Goal: Task Accomplishment & Management: Use online tool/utility

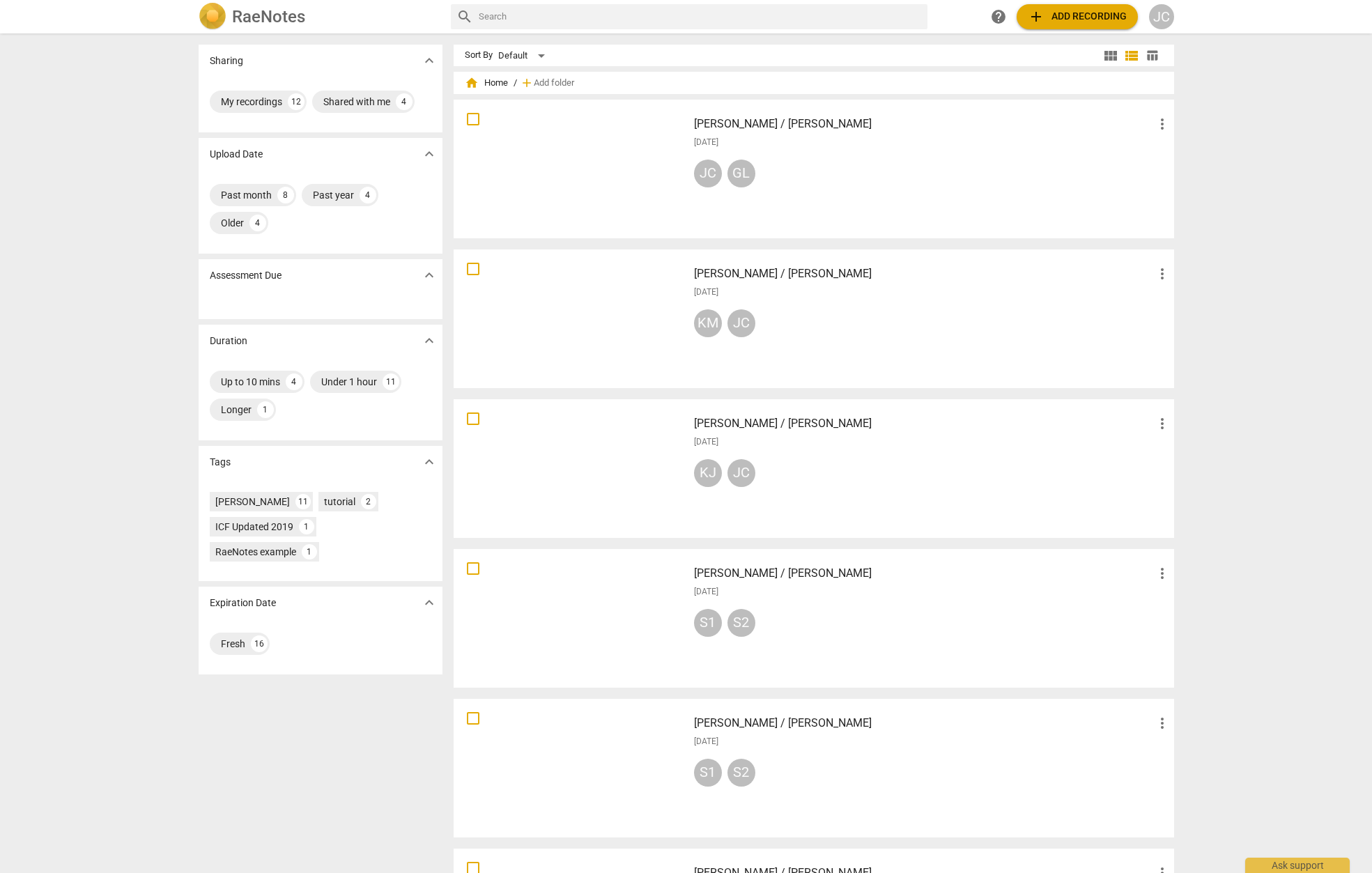
click at [1068, 18] on span "add Add recording" at bounding box center [1077, 16] width 99 height 16
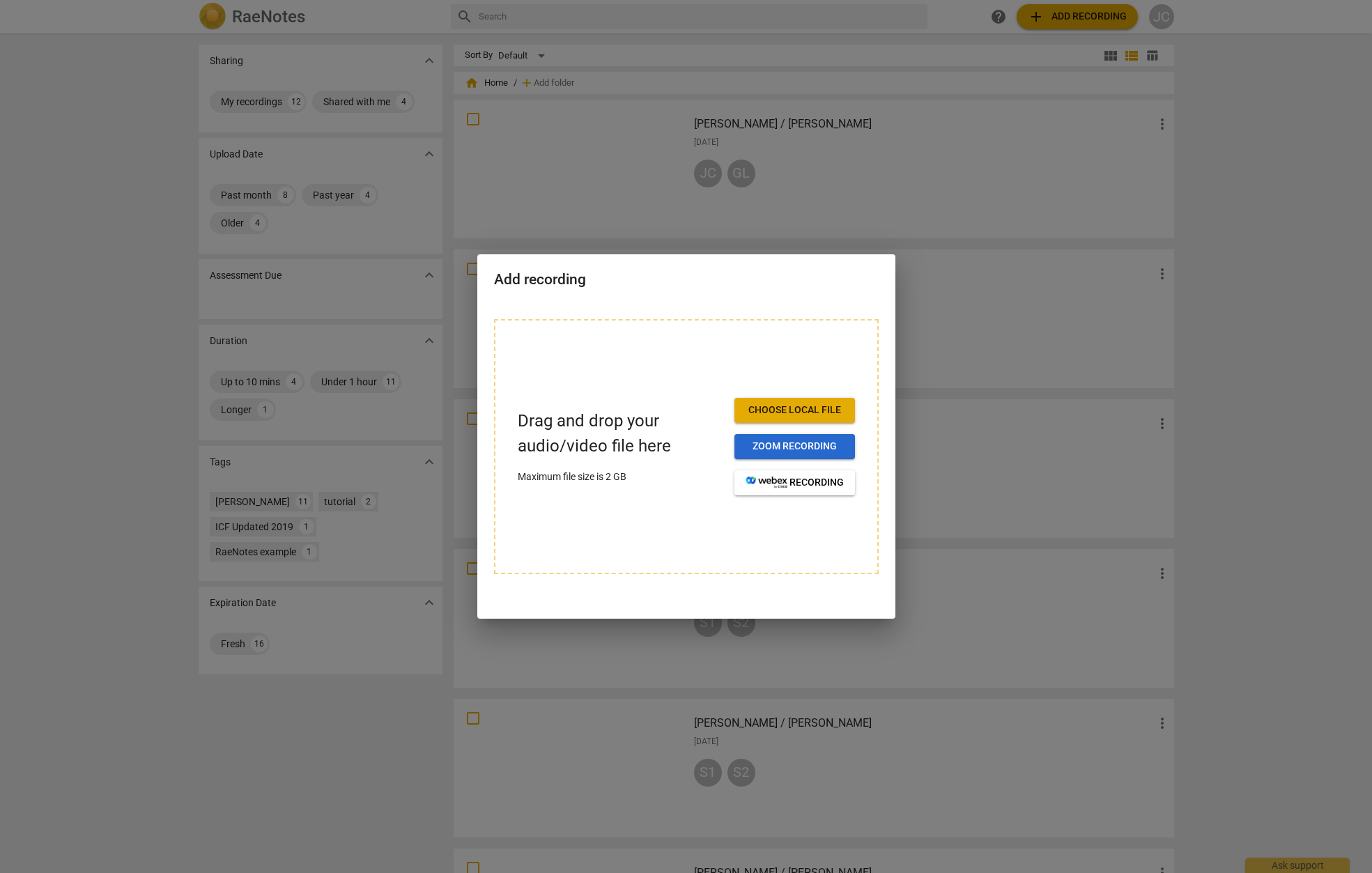
click at [788, 447] on span "Zoom recording" at bounding box center [794, 446] width 98 height 14
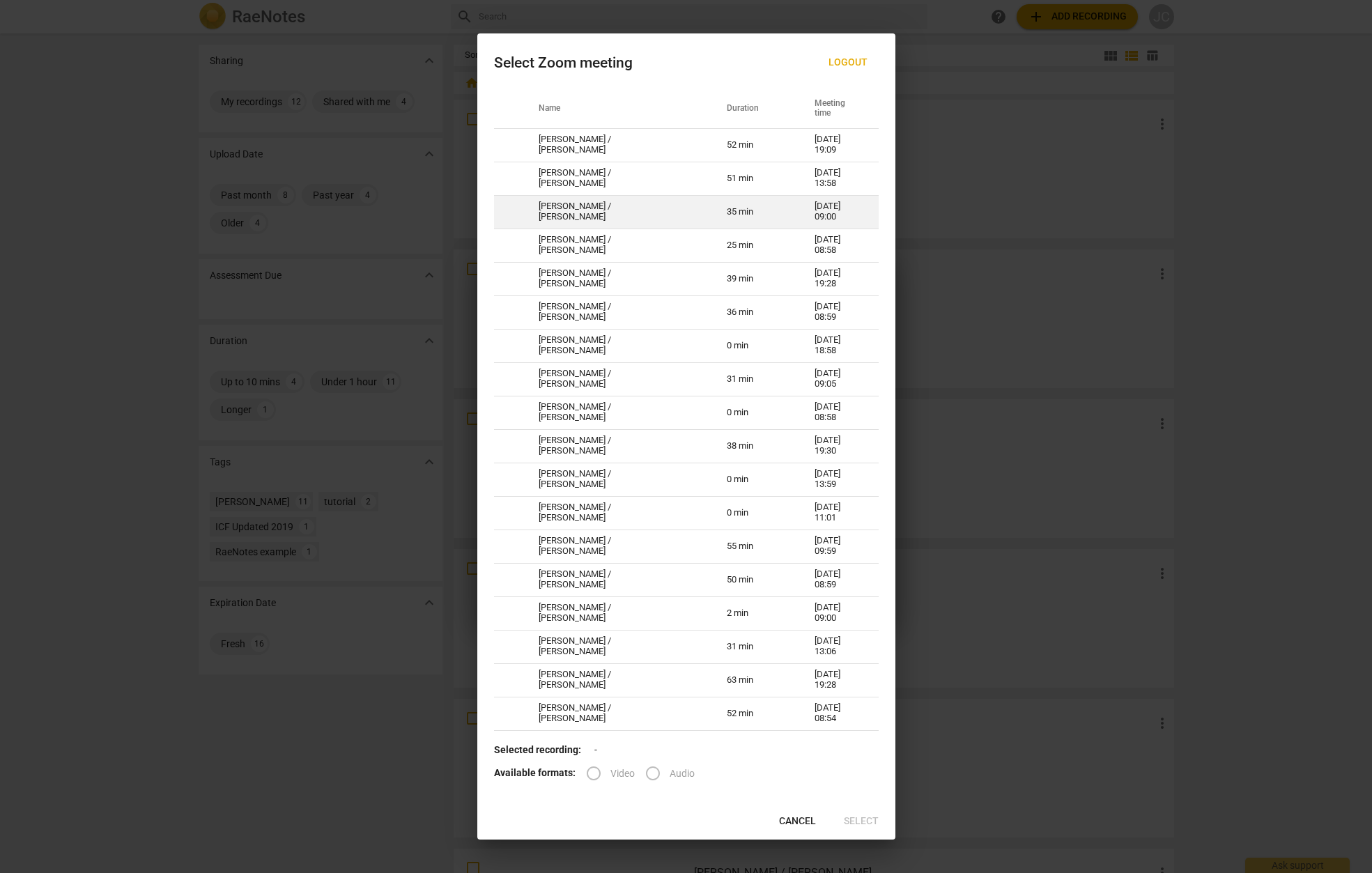
click at [571, 209] on td "[PERSON_NAME] / [PERSON_NAME]" at bounding box center [616, 211] width 188 height 34
radio input "true"
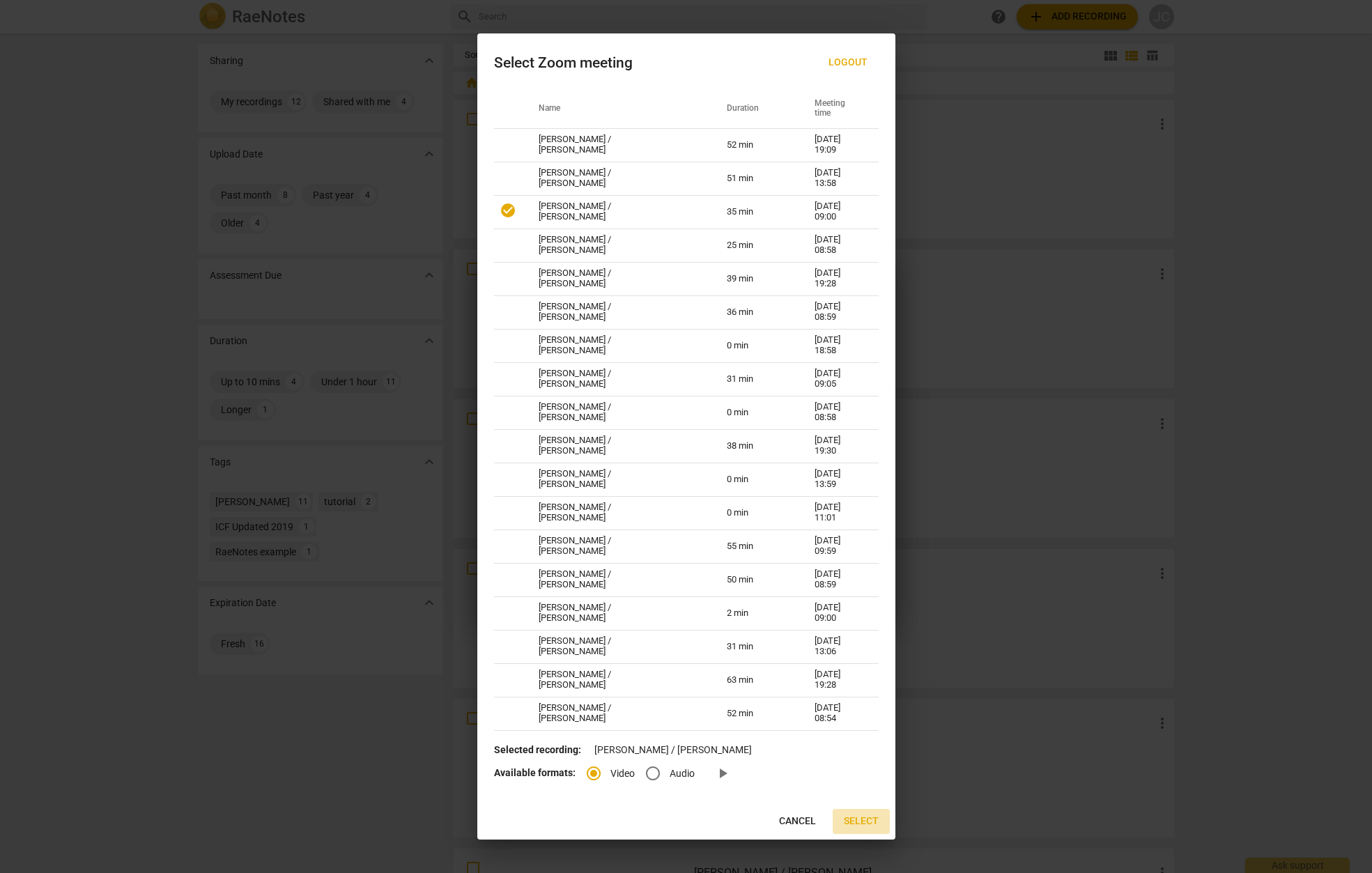
click at [874, 820] on span "Select" at bounding box center [861, 821] width 35 height 14
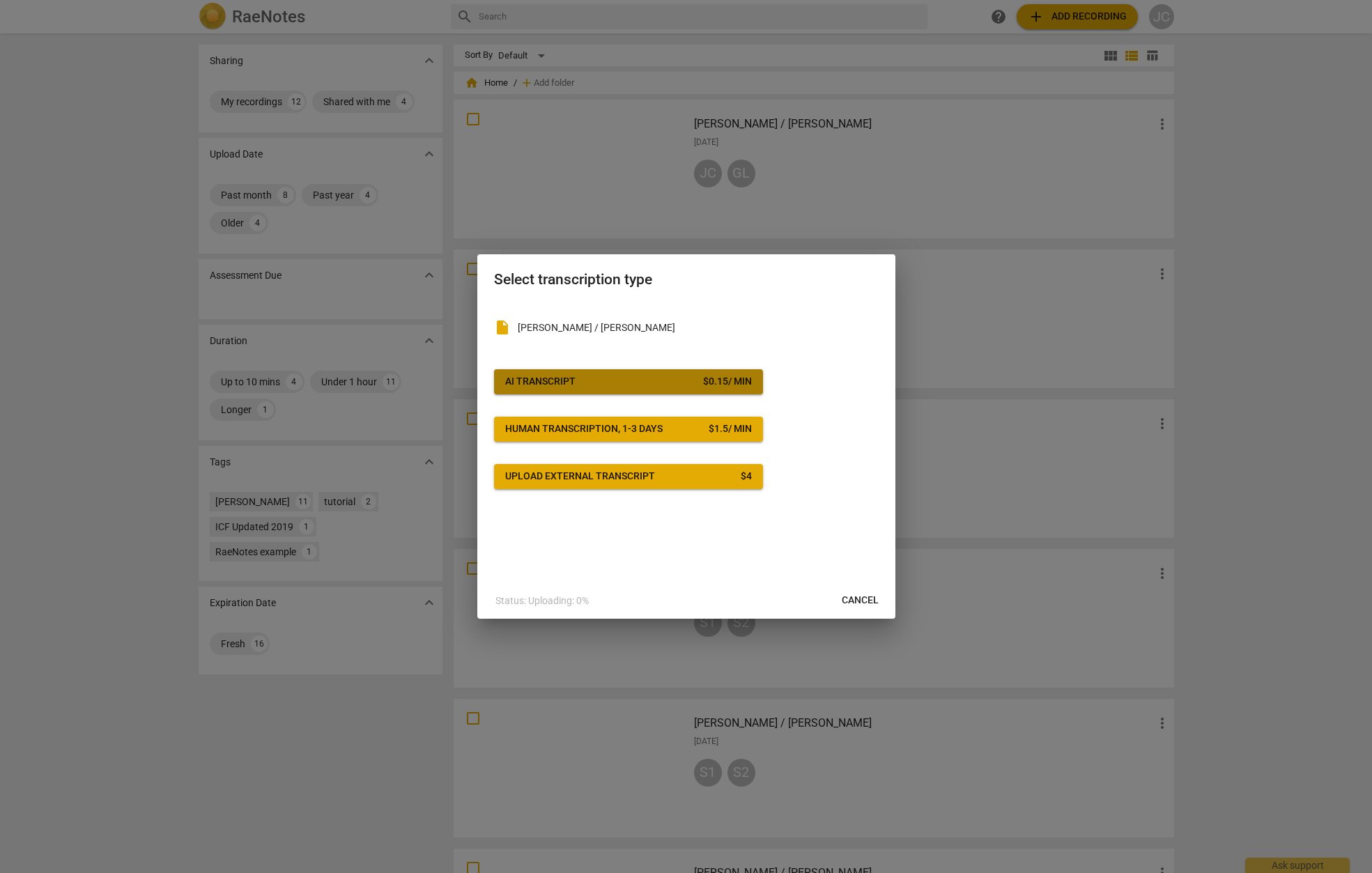
click at [576, 388] on span "AI Transcript $ 0.15 / min" at bounding box center [629, 381] width 247 height 14
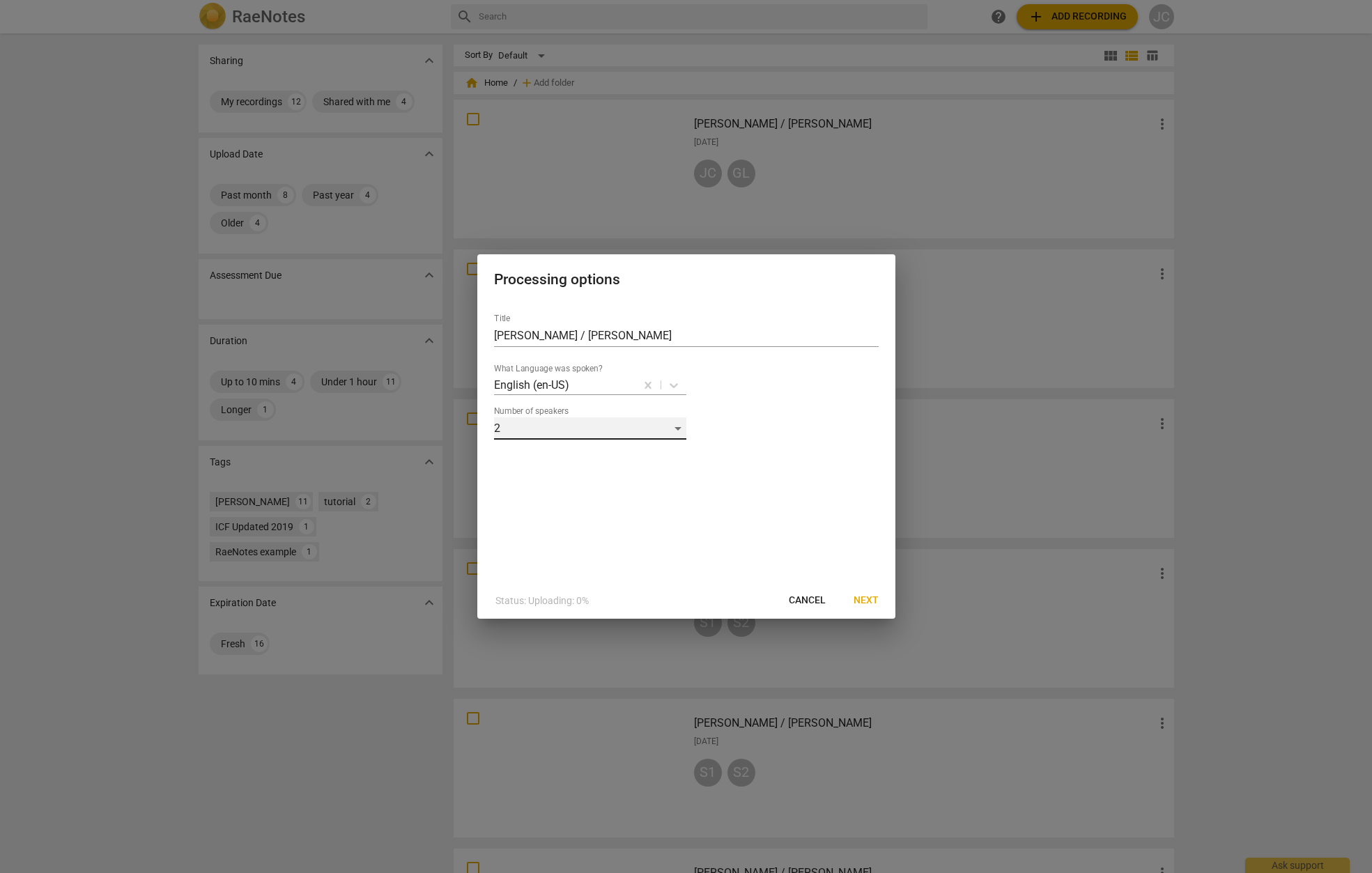
click at [682, 429] on div "2" at bounding box center [590, 428] width 192 height 22
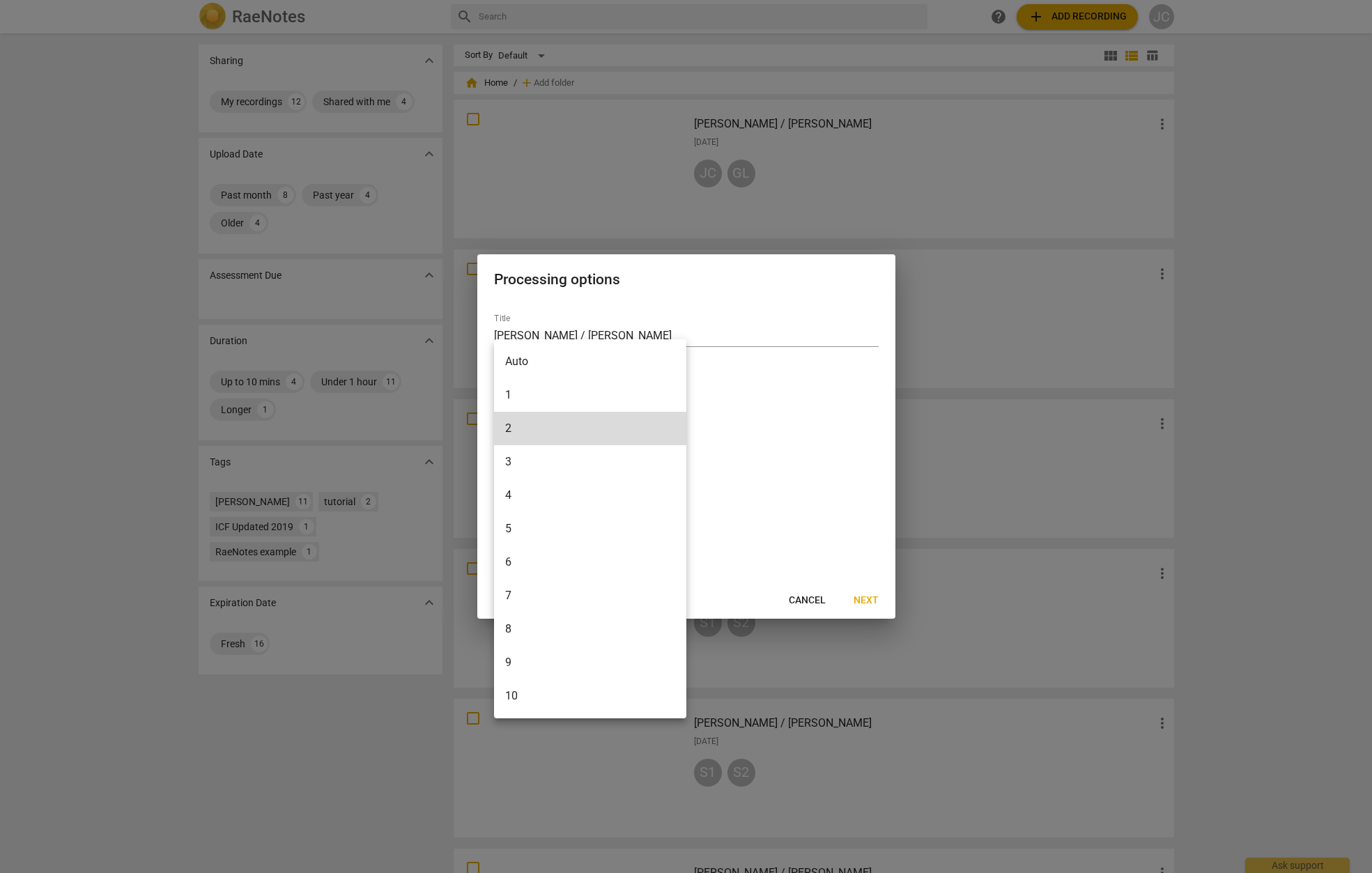
click at [863, 600] on div at bounding box center [686, 436] width 1372 height 873
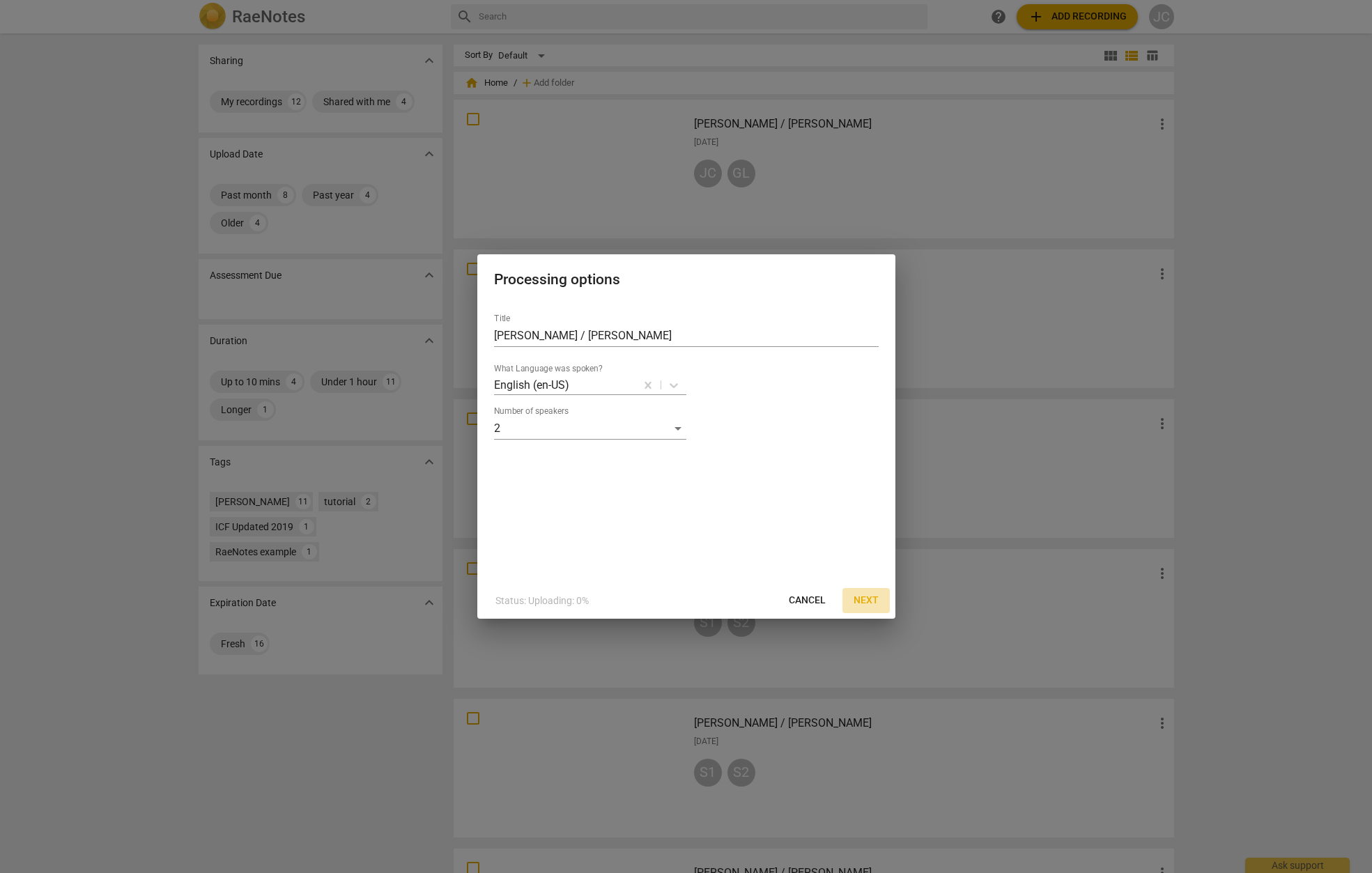
click at [863, 600] on span "Next" at bounding box center [866, 601] width 25 height 14
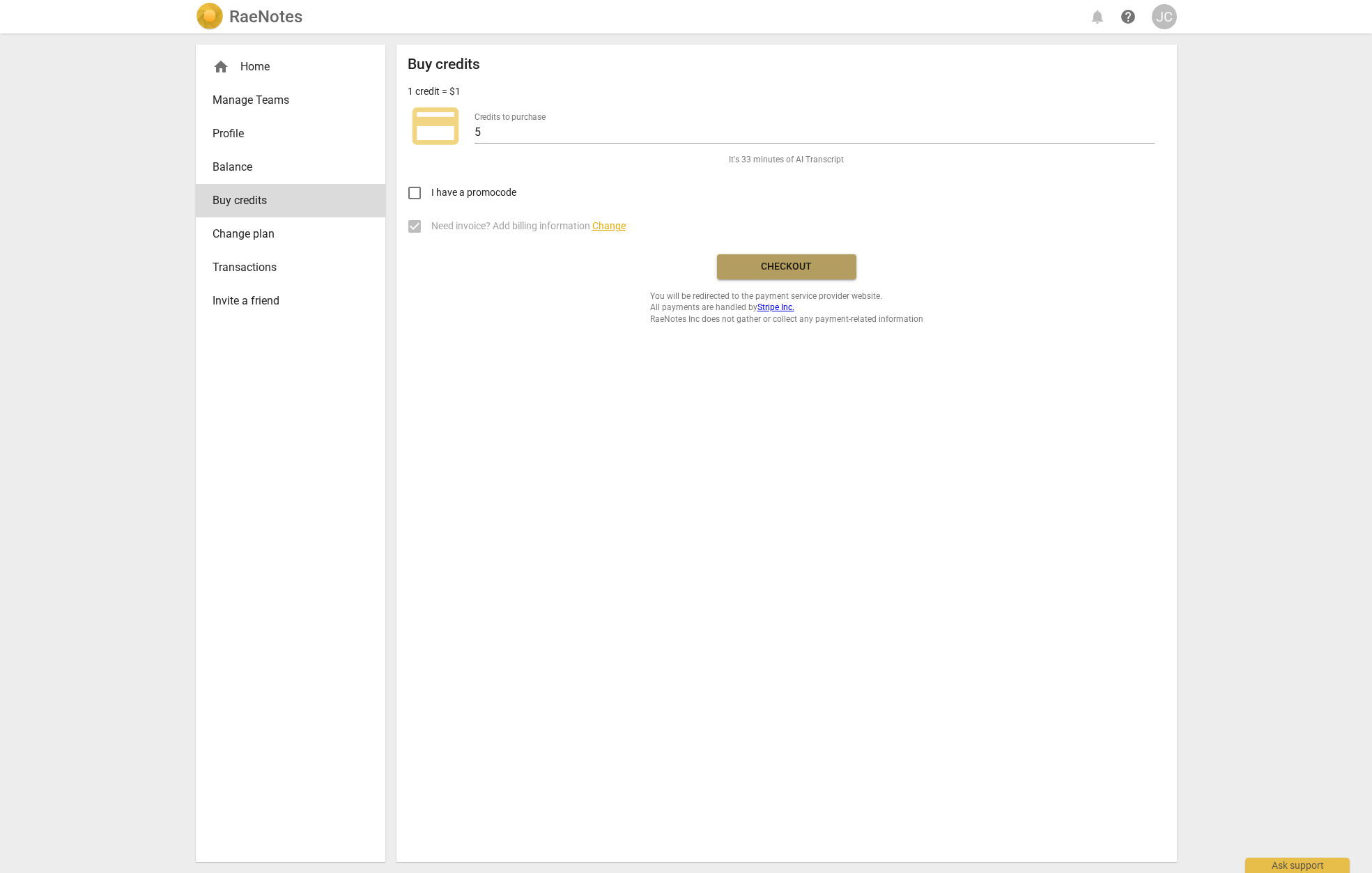
click at [776, 267] on span "Checkout" at bounding box center [786, 267] width 117 height 14
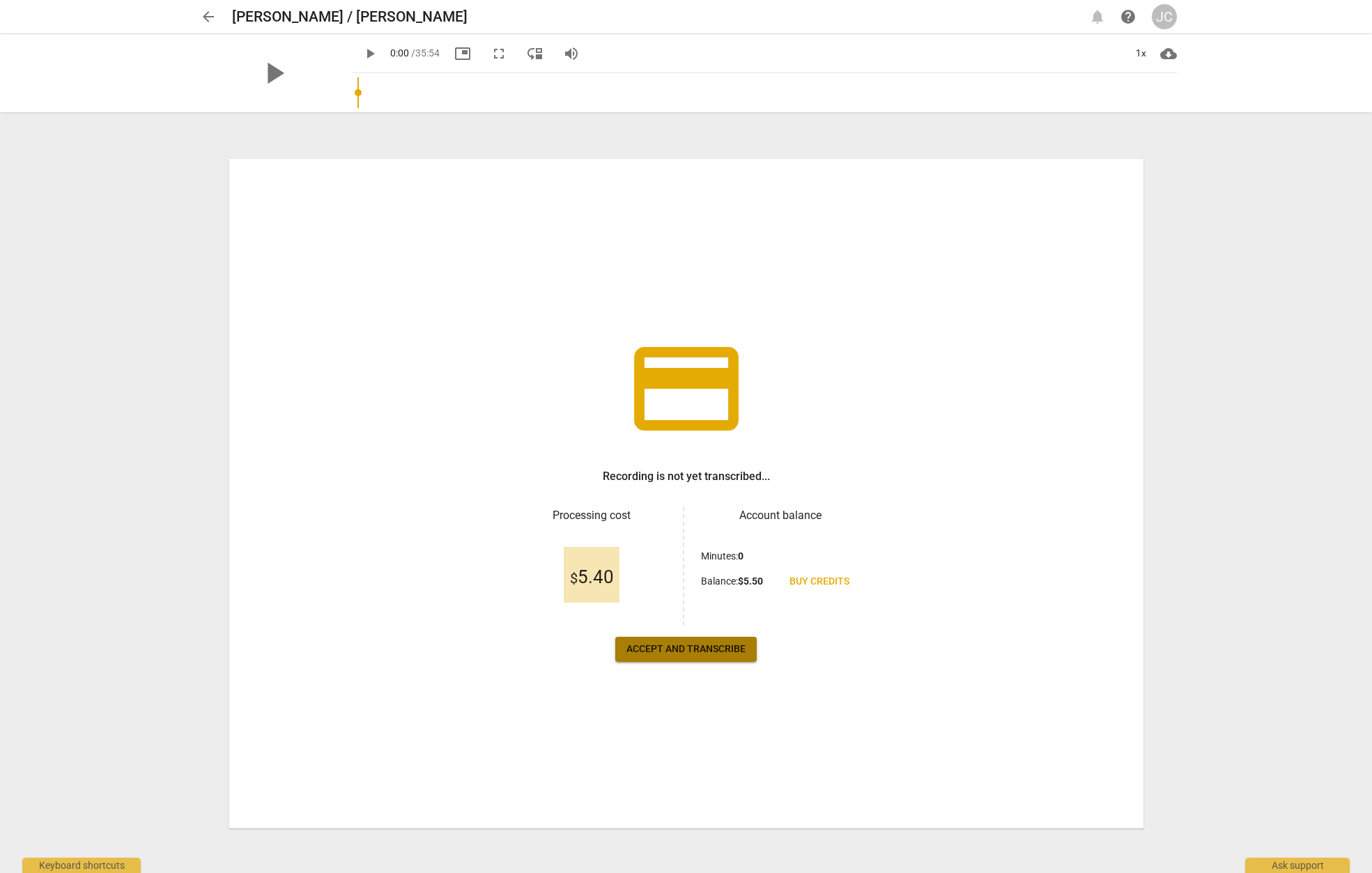
click at [712, 652] on span "Accept and transcribe" at bounding box center [686, 649] width 119 height 14
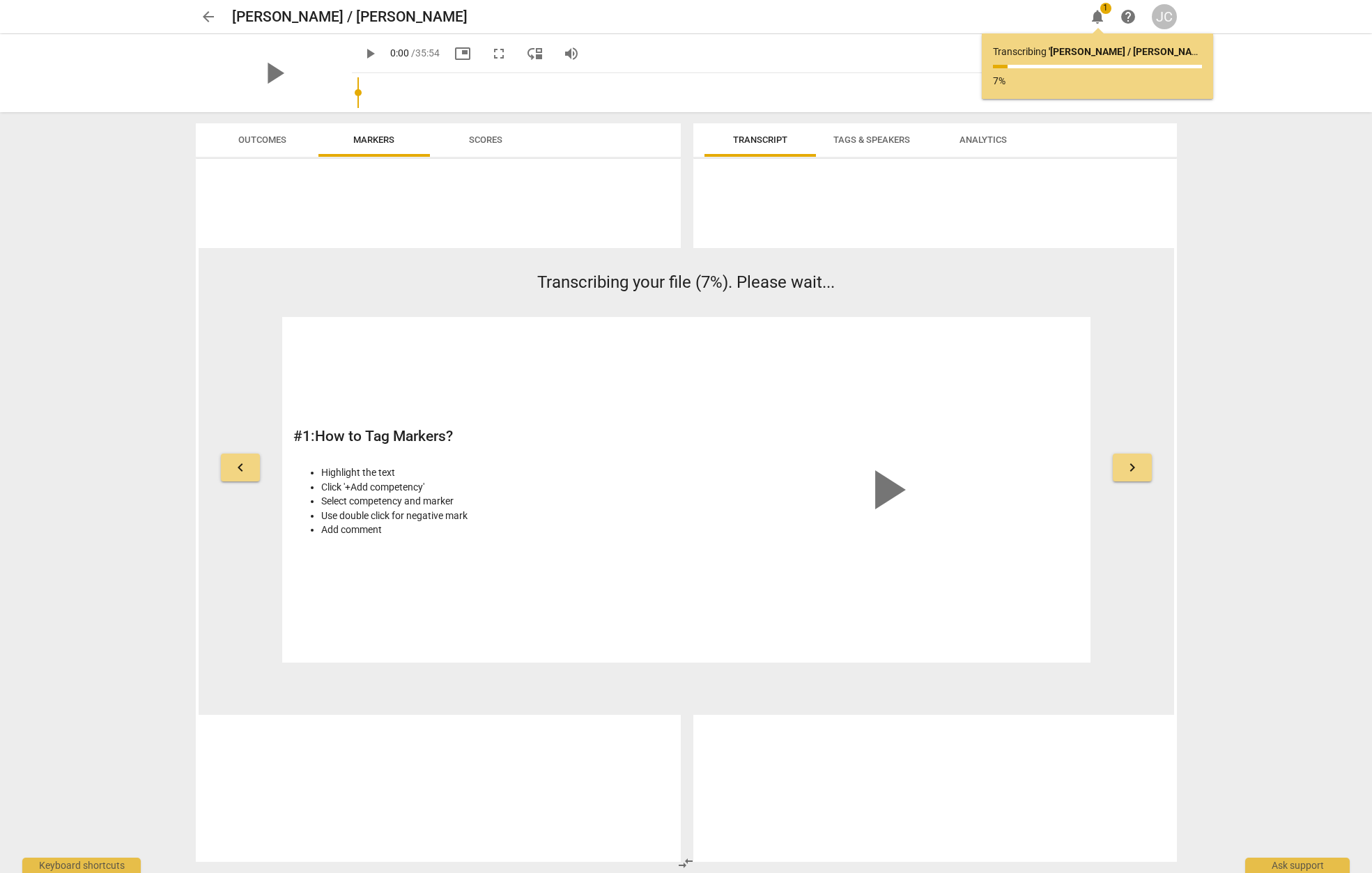
click at [888, 493] on span "play_arrow" at bounding box center [887, 490] width 67 height 67
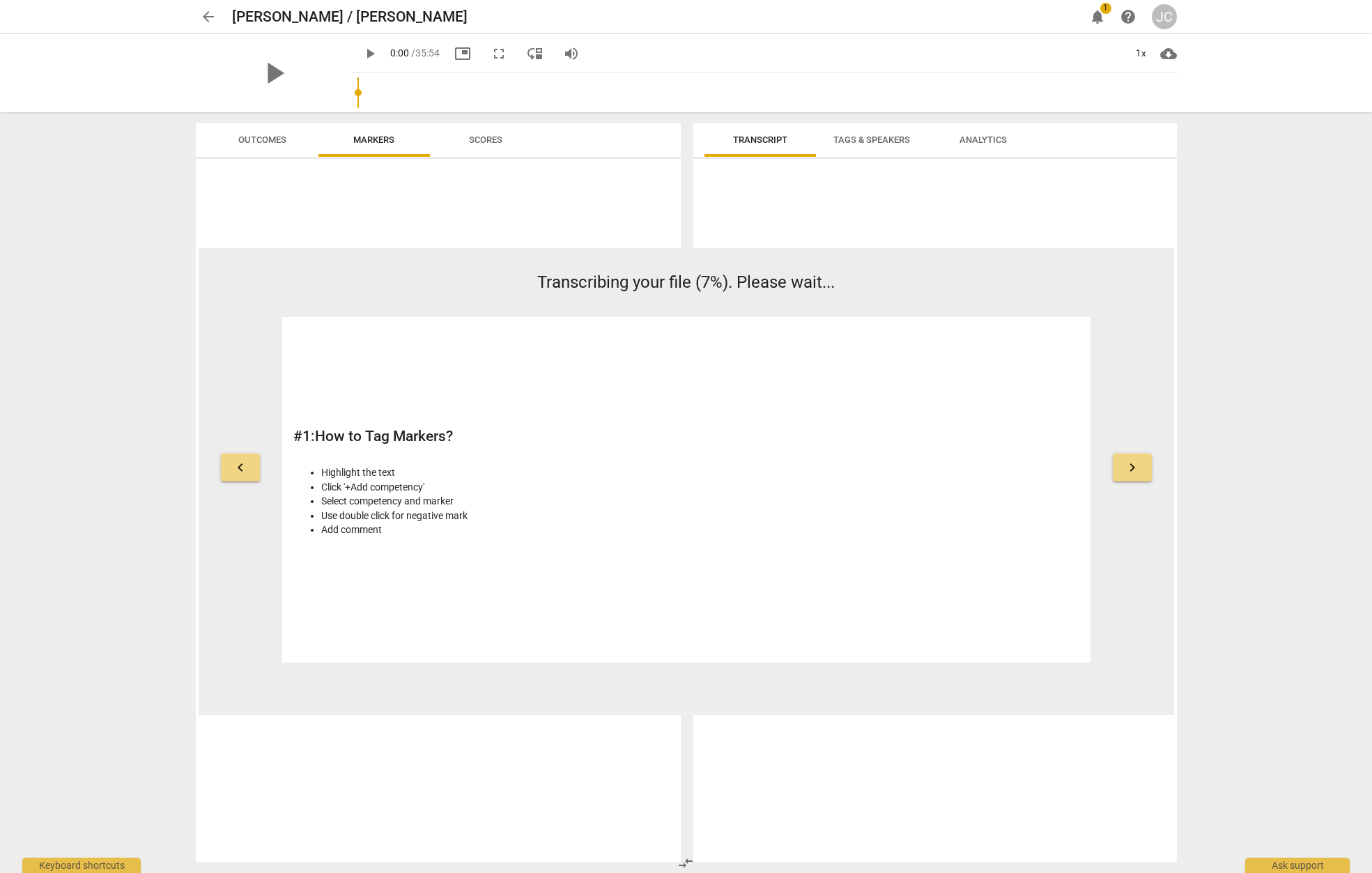
click at [880, 433] on video at bounding box center [887, 380] width 209 height 105
click at [676, 463] on div "Highlight the text Click '+Add competency' Select competency and marker Use dou…" at bounding box center [486, 502] width 385 height 92
click at [1122, 463] on button "keyboard_arrow_right" at bounding box center [1132, 467] width 39 height 28
click at [1124, 463] on span "keyboard_arrow_right" at bounding box center [1132, 467] width 16 height 16
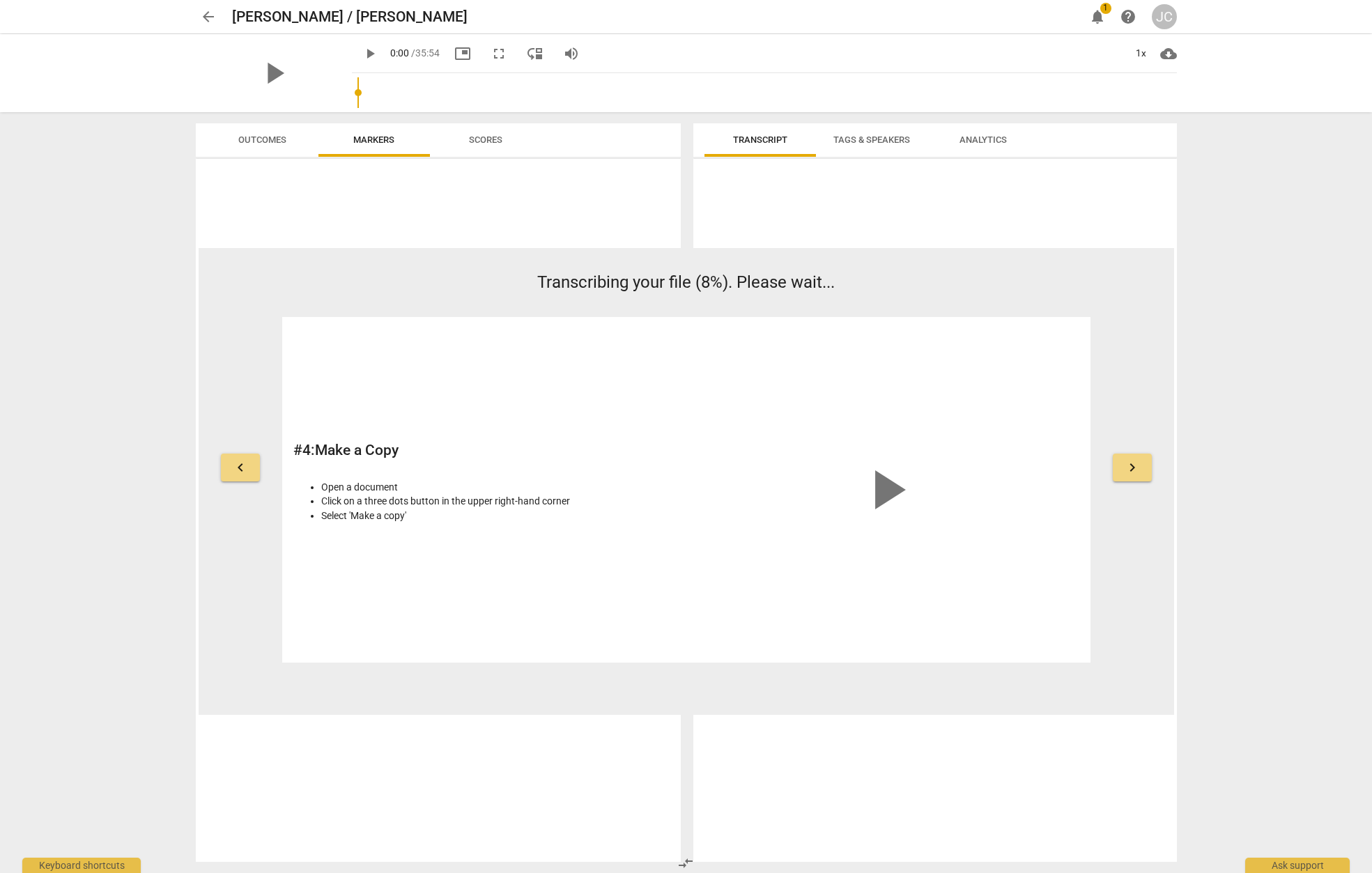
click at [1016, 358] on div "play_arrow" at bounding box center [886, 490] width 385 height 324
drag, startPoint x: 1040, startPoint y: 358, endPoint x: 1062, endPoint y: 380, distance: 31.1
click at [1046, 361] on div "play_arrow" at bounding box center [886, 490] width 385 height 324
click at [1133, 468] on span "keyboard_arrow_right" at bounding box center [1132, 467] width 16 height 16
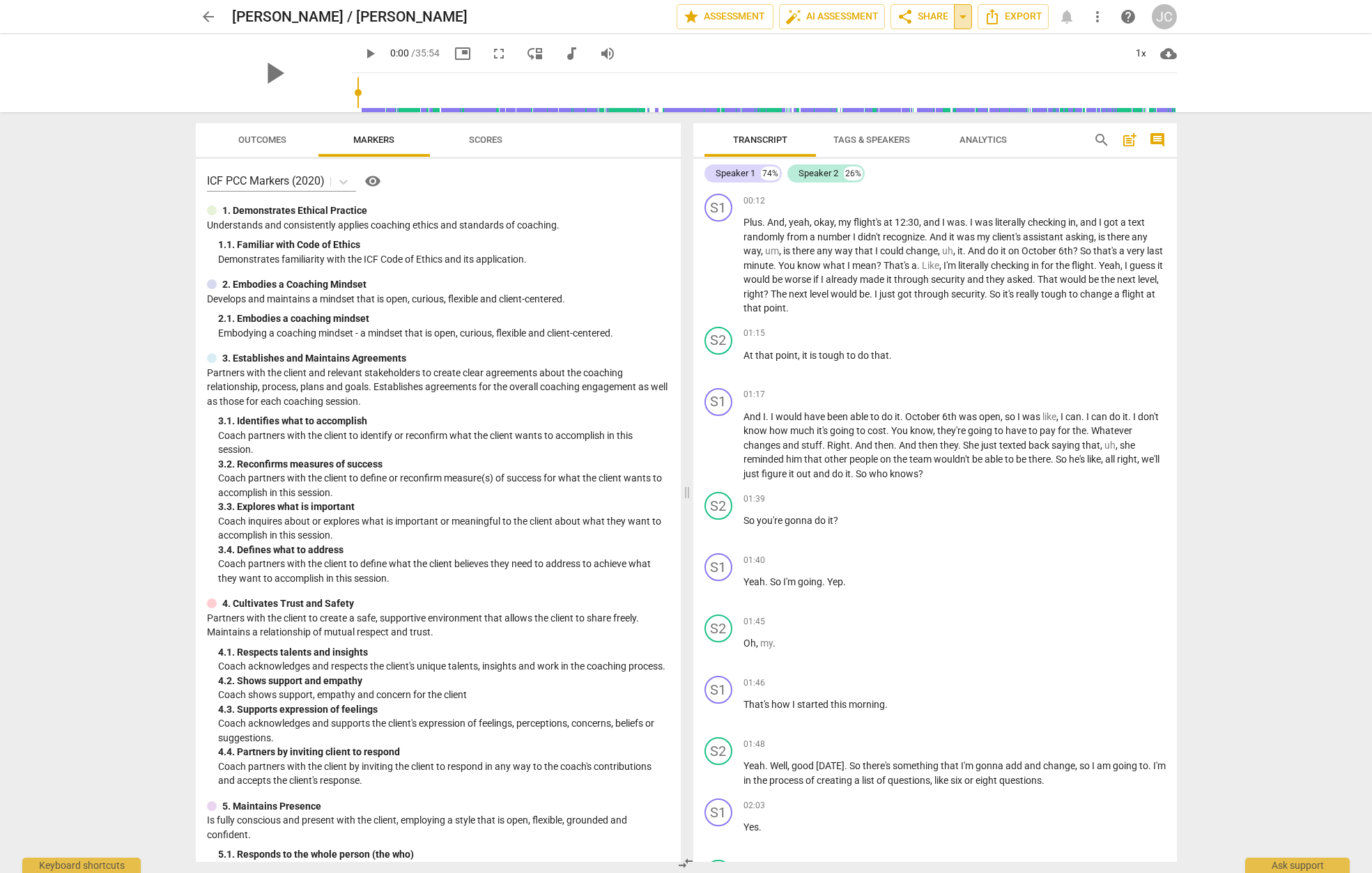
click at [966, 18] on span "arrow_drop_down" at bounding box center [963, 16] width 16 height 16
click at [964, 18] on span "arrow_drop_down" at bounding box center [963, 16] width 16 height 16
click at [843, 20] on span "auto_fix_high AI Assessment" at bounding box center [832, 16] width 93 height 16
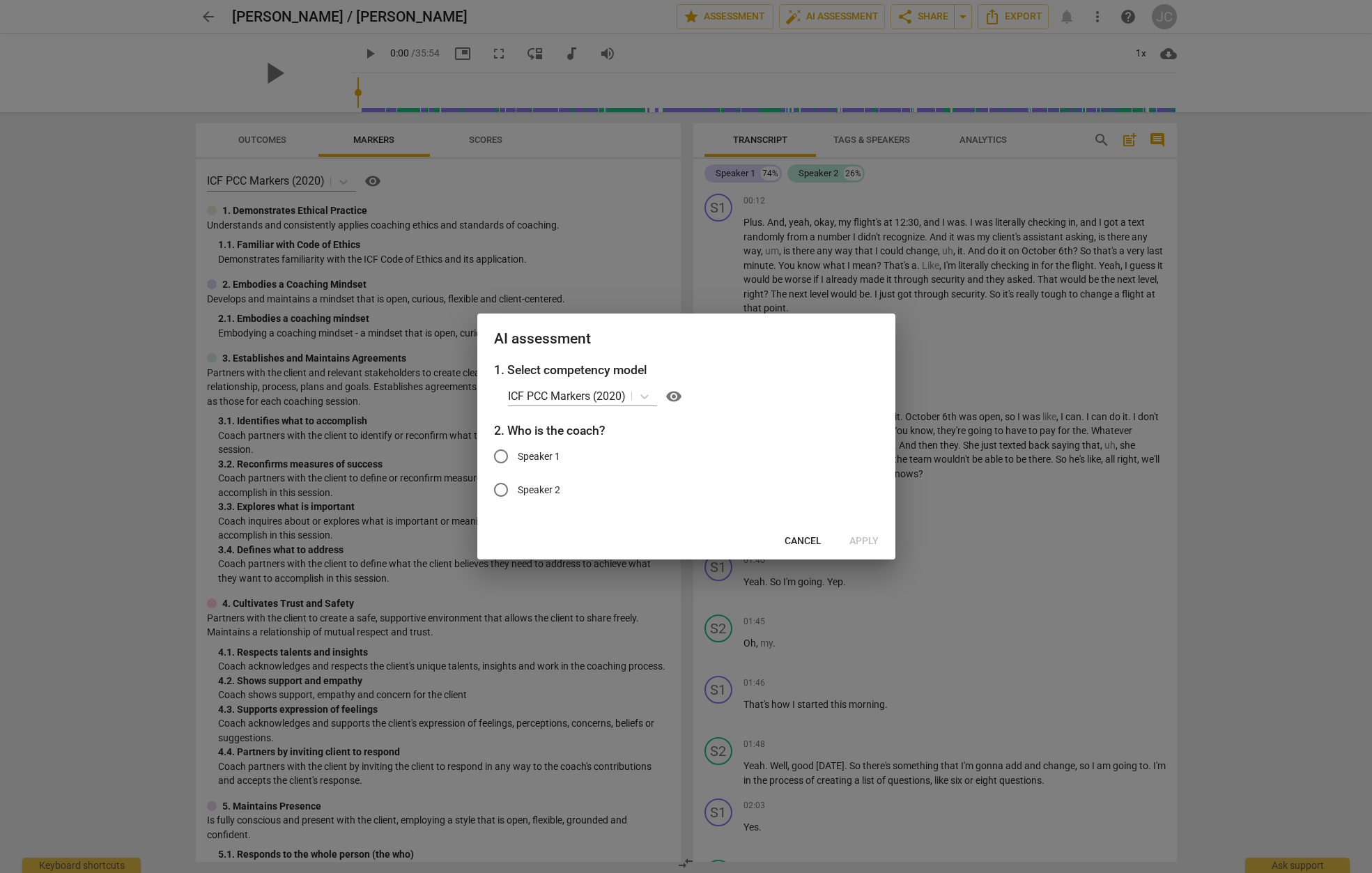
click at [813, 542] on span "Cancel" at bounding box center [803, 541] width 37 height 14
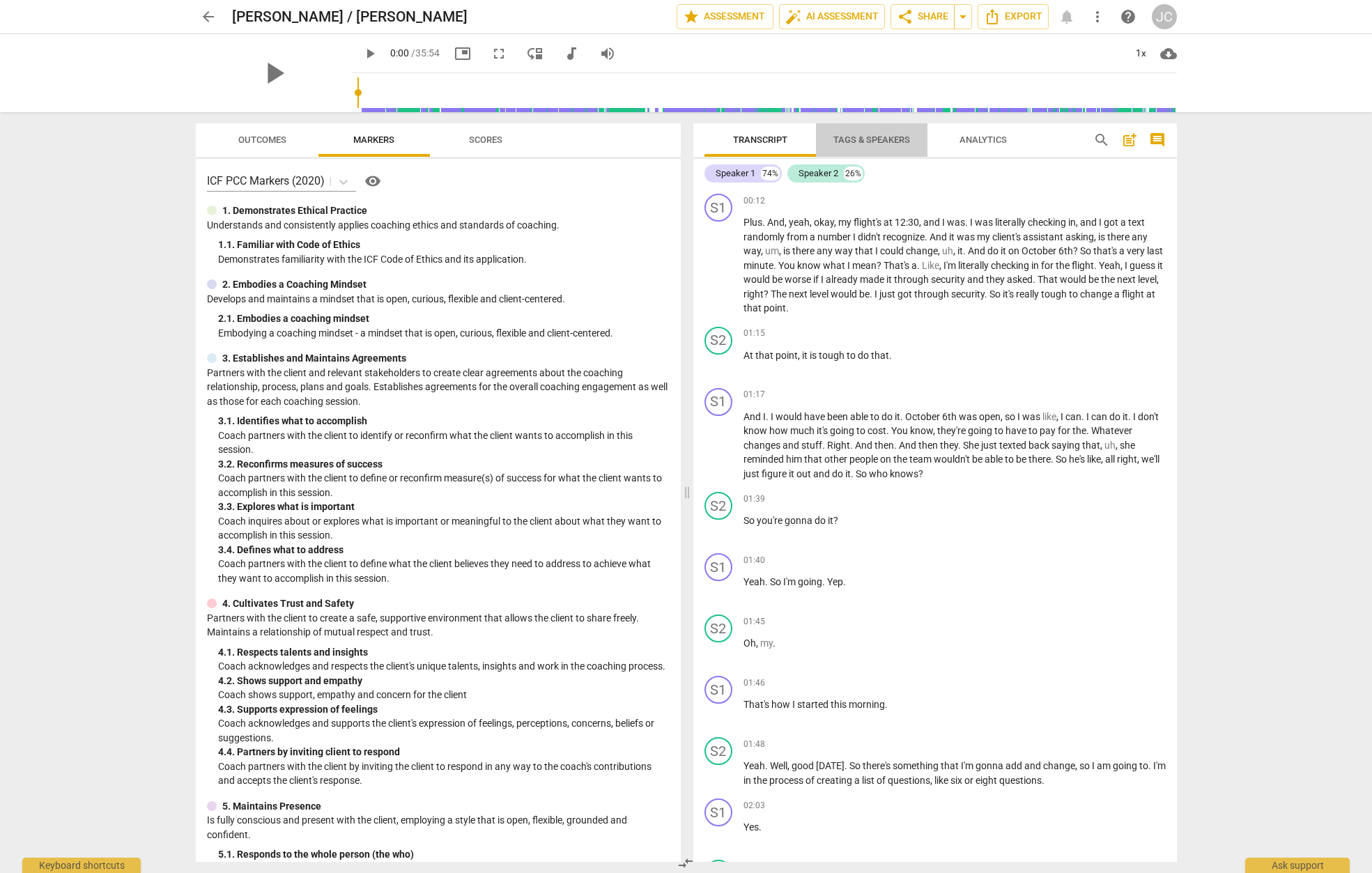
click at [877, 140] on span "Tags & Speakers" at bounding box center [872, 139] width 77 height 11
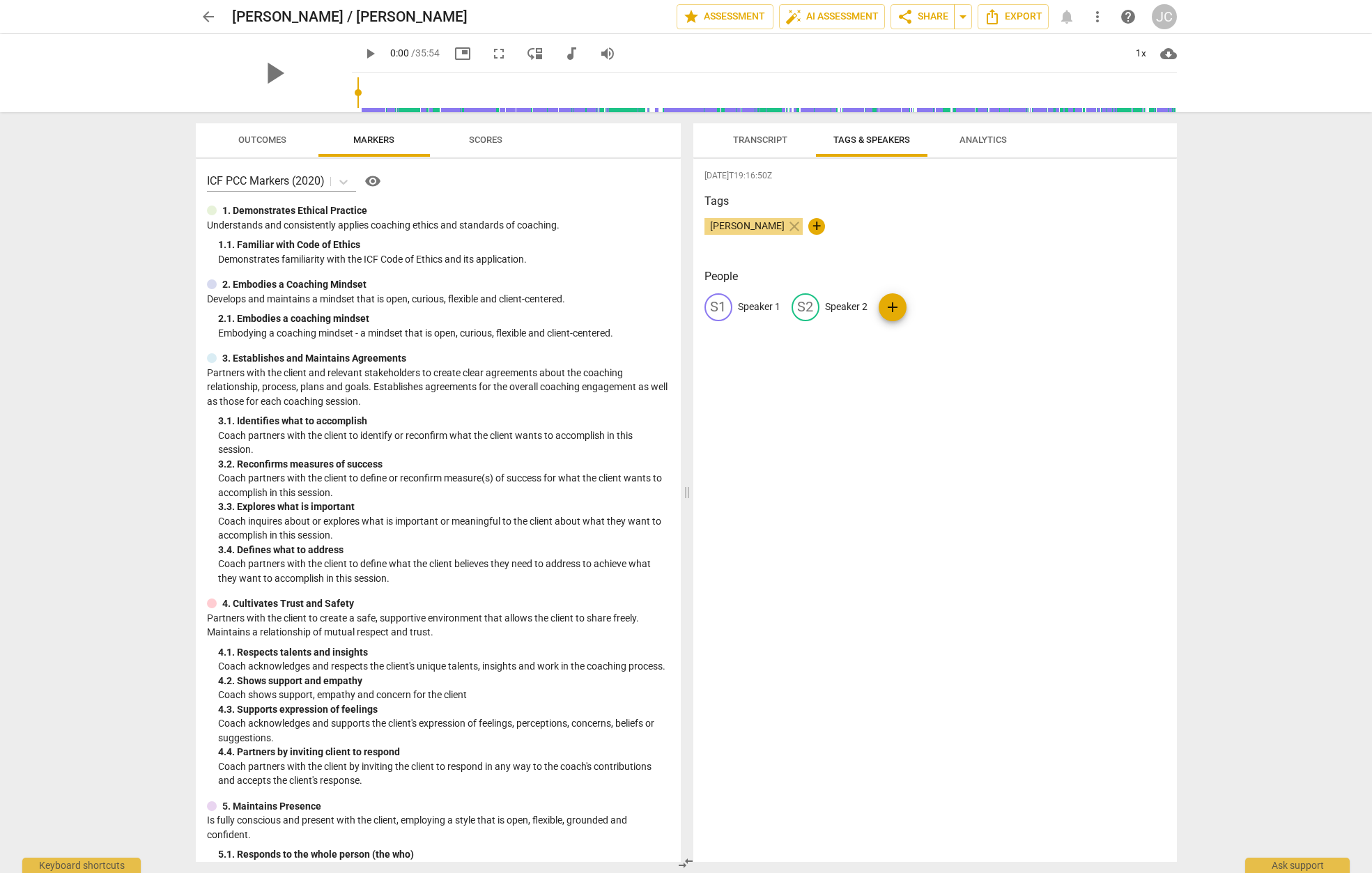
click at [724, 308] on div "S1" at bounding box center [718, 308] width 28 height 28
type input "[PERSON_NAME]"
click at [924, 311] on p "Speaker 2" at bounding box center [937, 307] width 43 height 15
type input "[PERSON_NAME]"
click at [749, 136] on span "Transcript" at bounding box center [760, 139] width 54 height 11
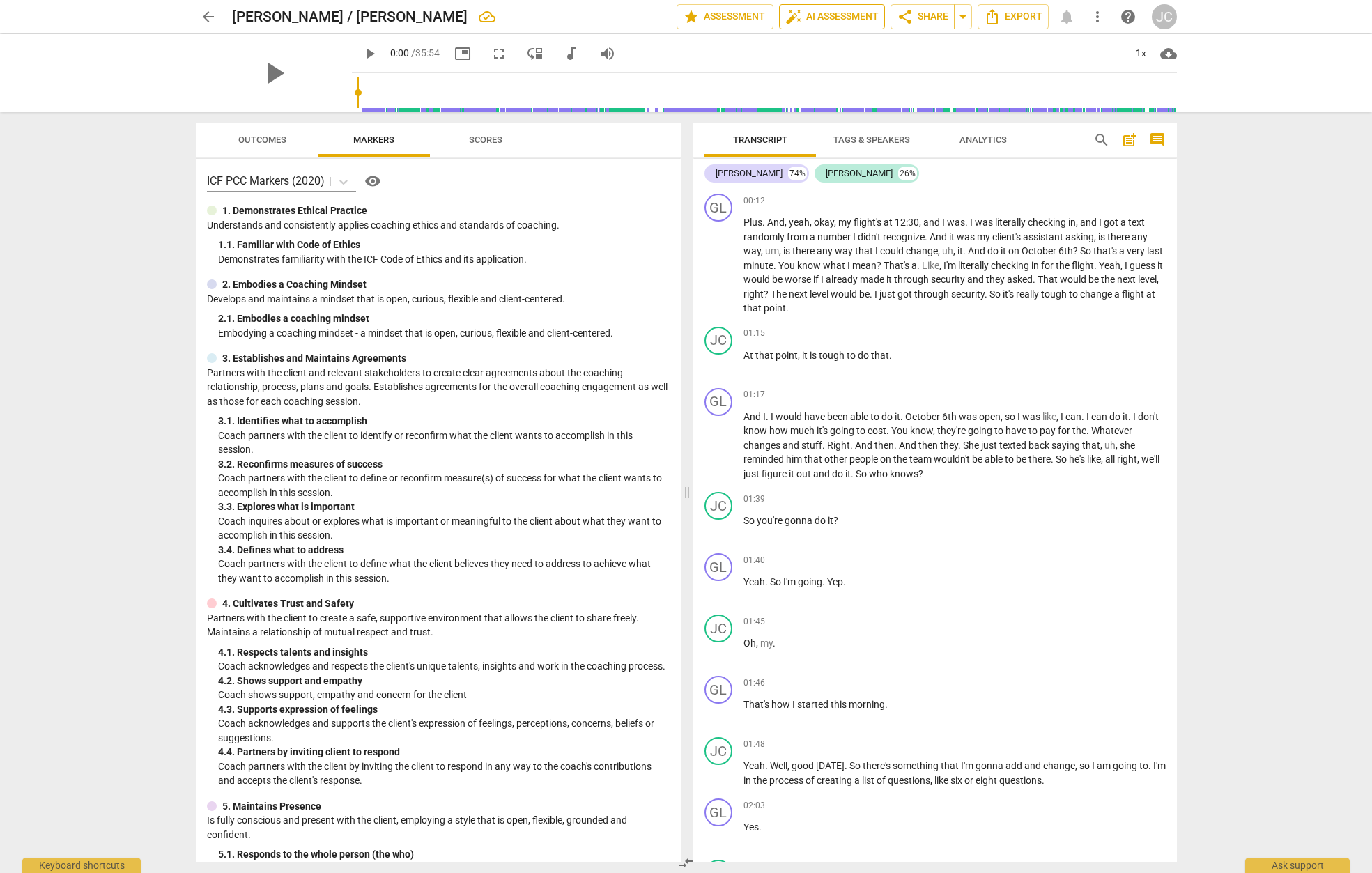
click at [836, 16] on span "auto_fix_high AI Assessment" at bounding box center [832, 16] width 93 height 16
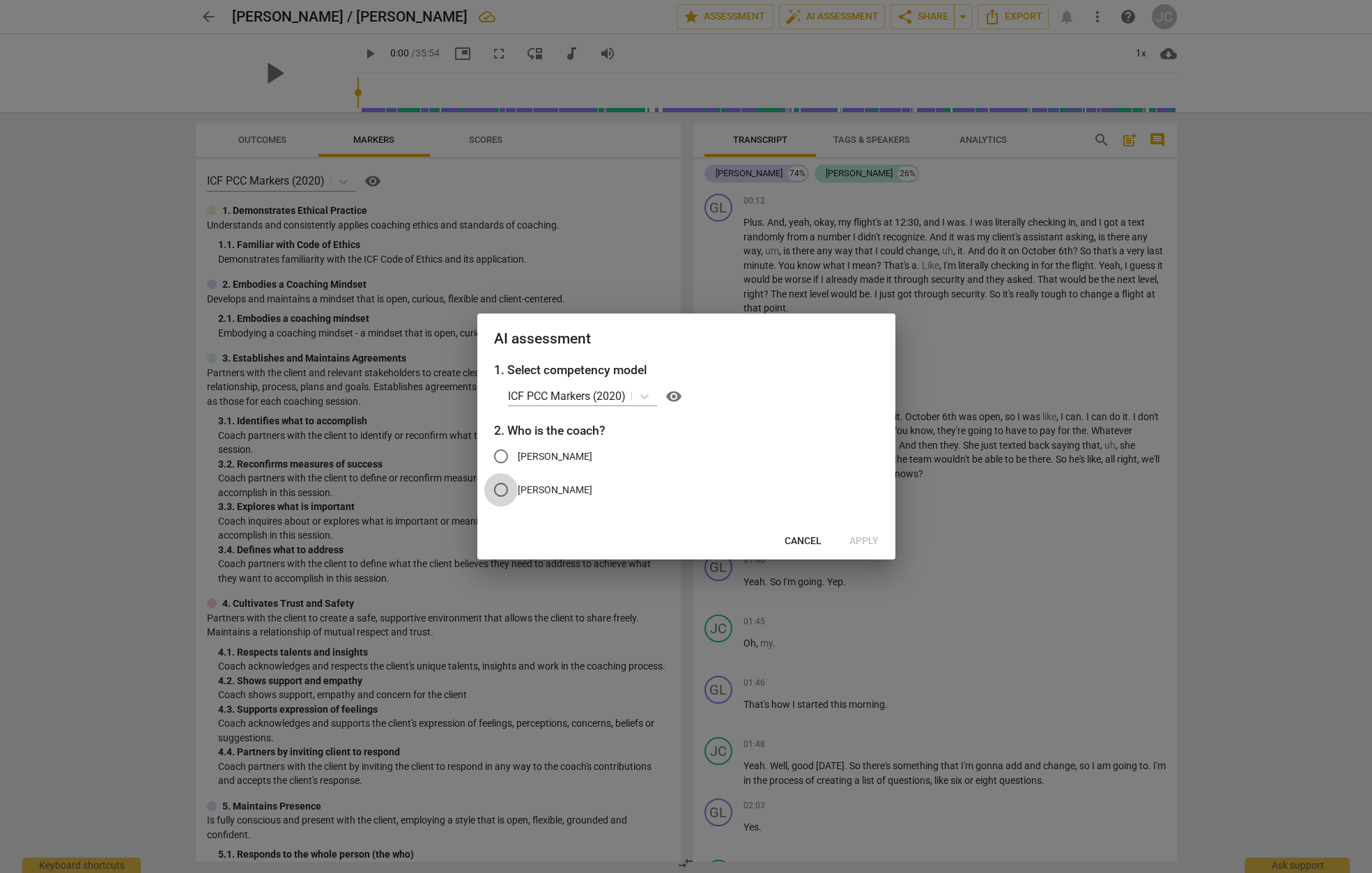
click at [503, 493] on input "[PERSON_NAME]" at bounding box center [501, 489] width 34 height 34
radio input "true"
click at [857, 543] on span "Apply" at bounding box center [864, 541] width 29 height 14
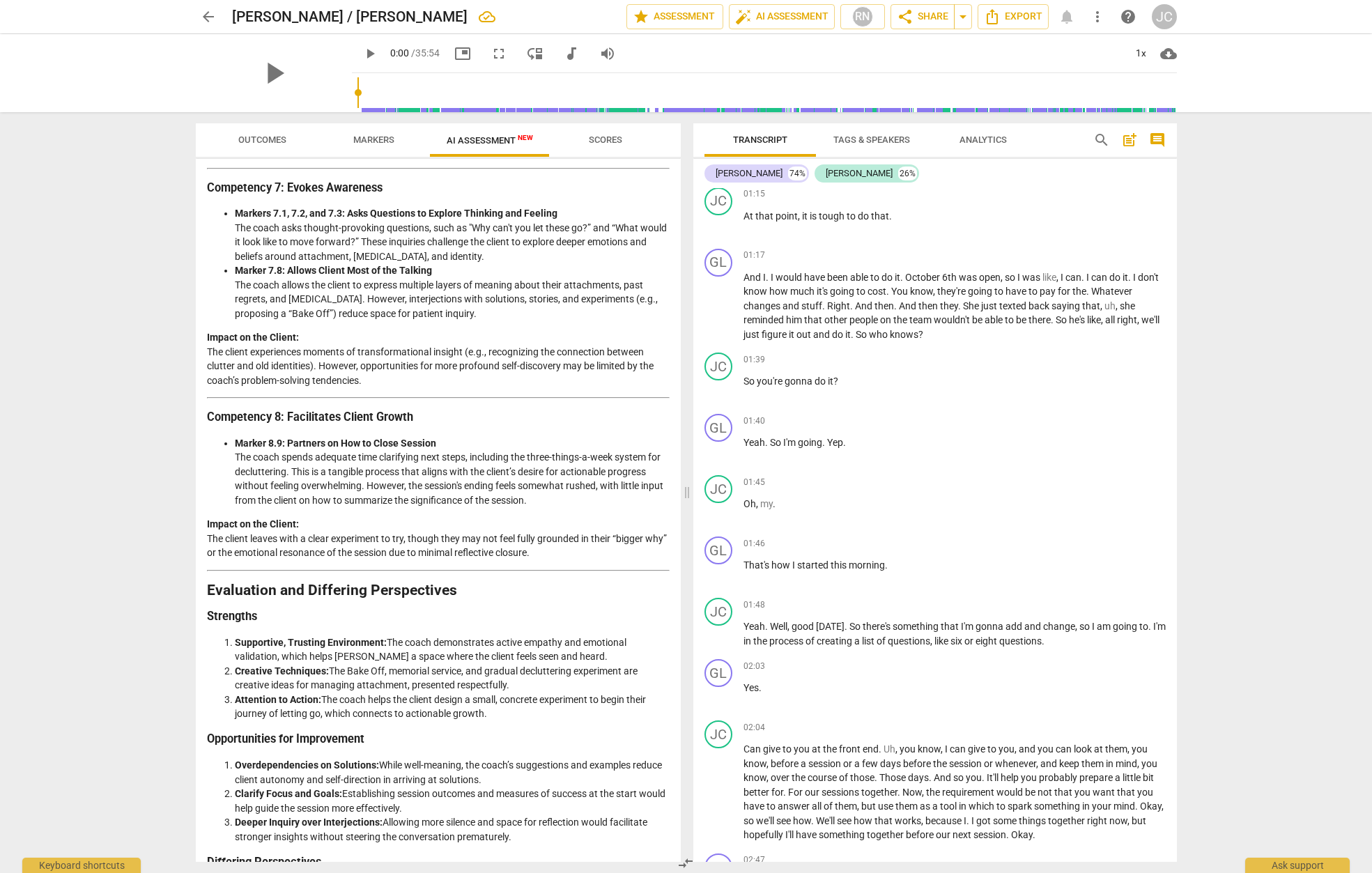
scroll to position [1483, 0]
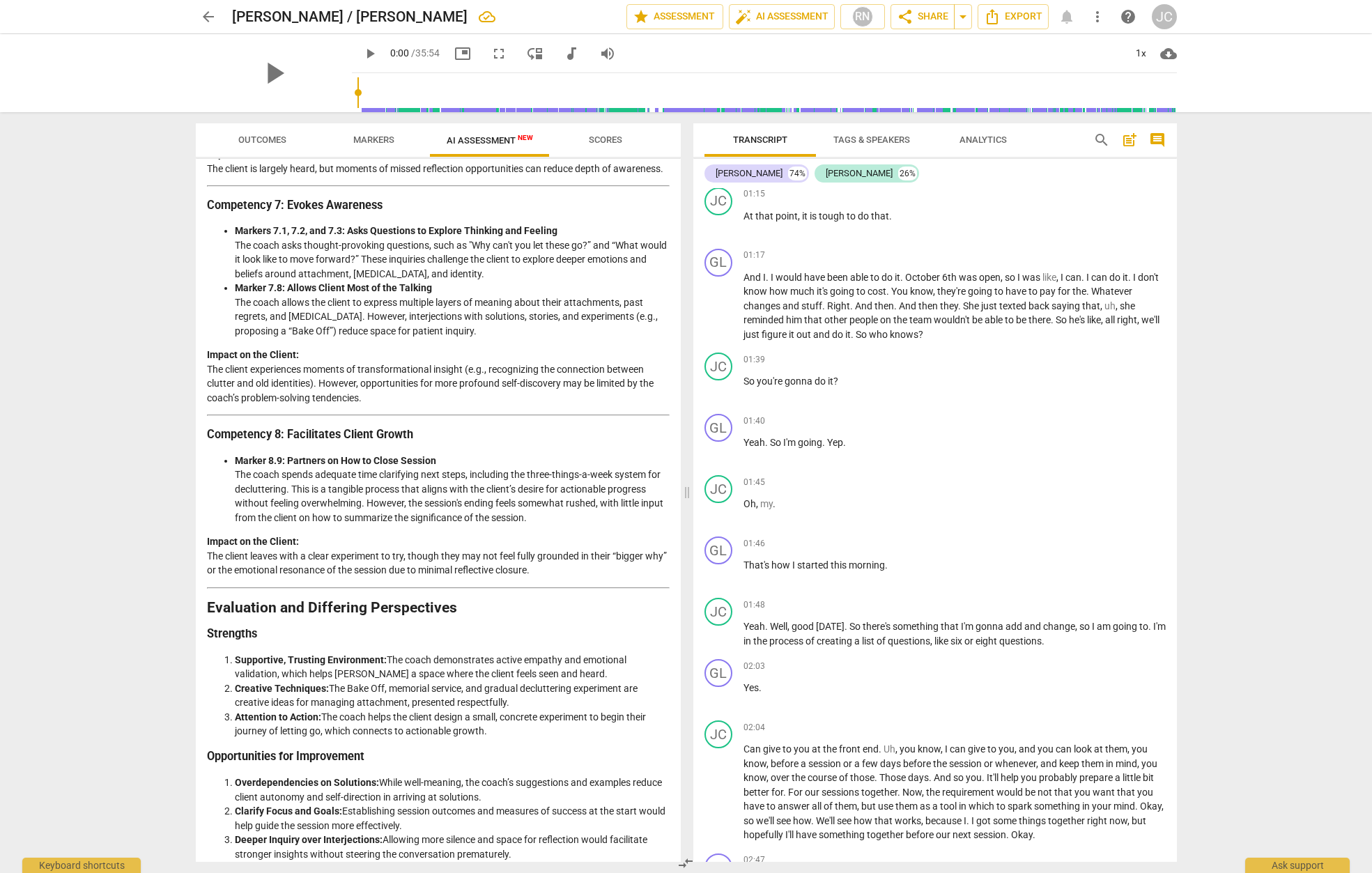
click at [379, 141] on span "Markers" at bounding box center [374, 139] width 41 height 11
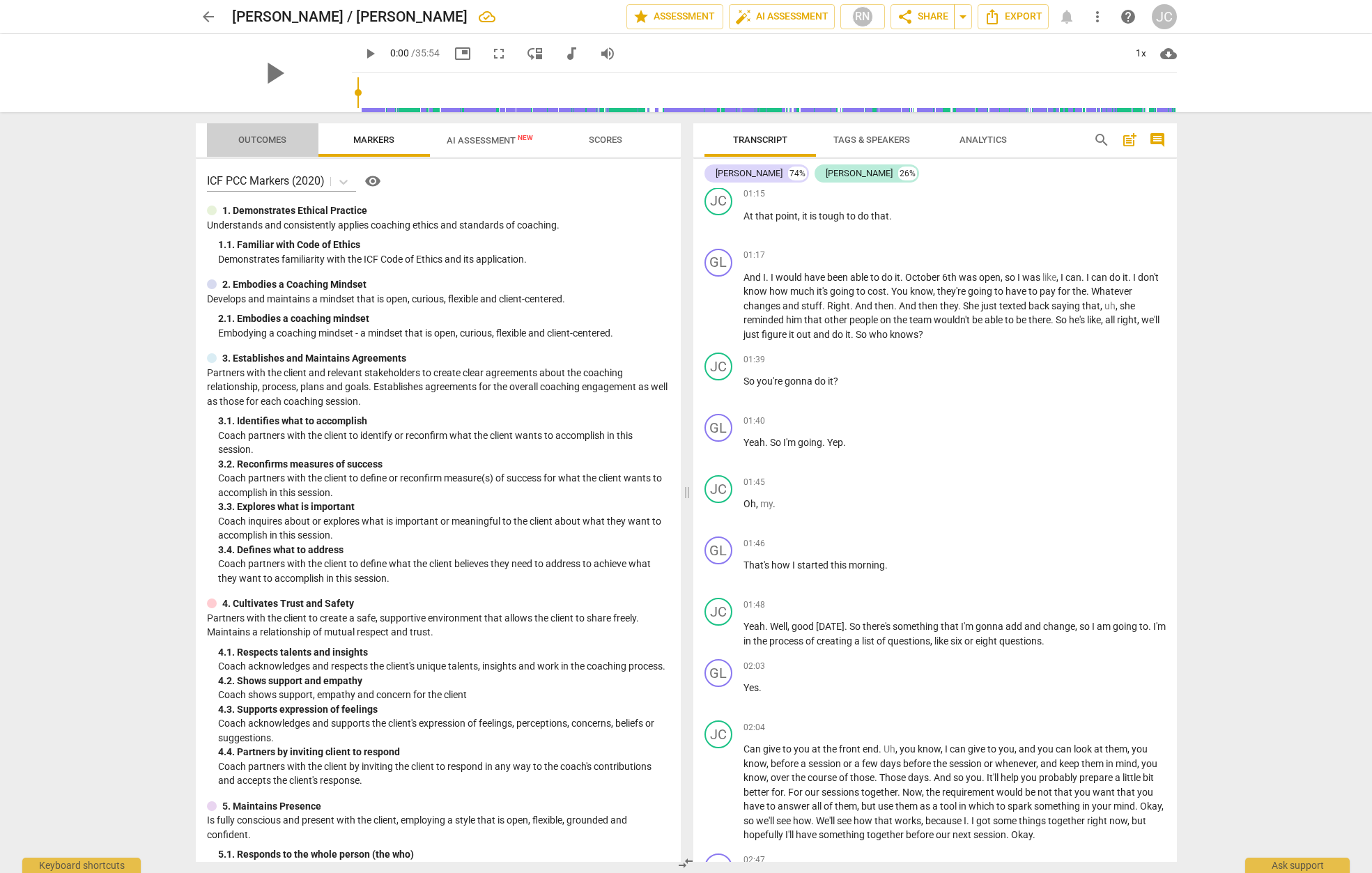
click at [261, 138] on span "Outcomes" at bounding box center [262, 139] width 48 height 11
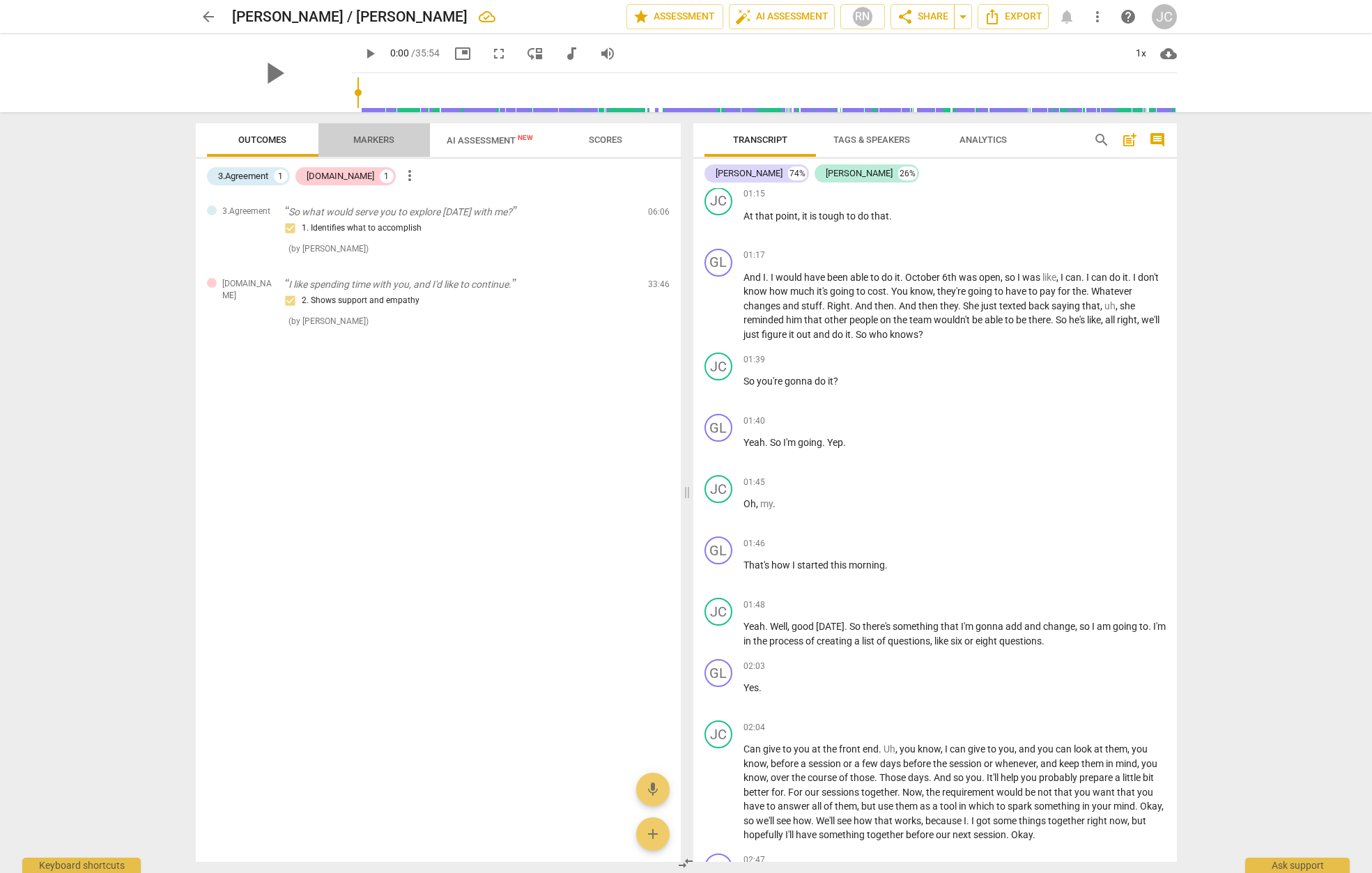
click at [373, 143] on span "Markers" at bounding box center [374, 139] width 41 height 11
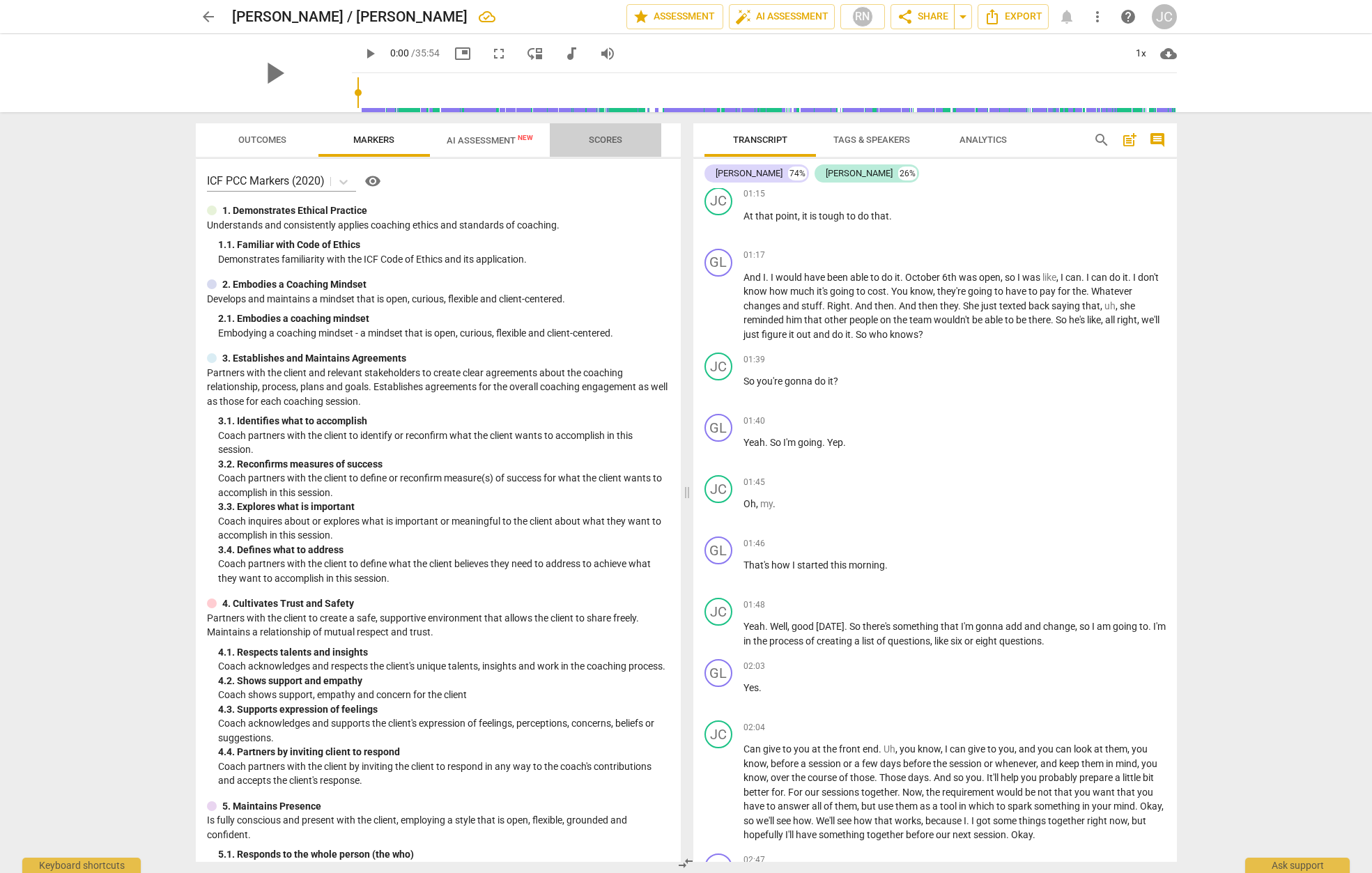
click at [617, 139] on span "Scores" at bounding box center [605, 139] width 34 height 11
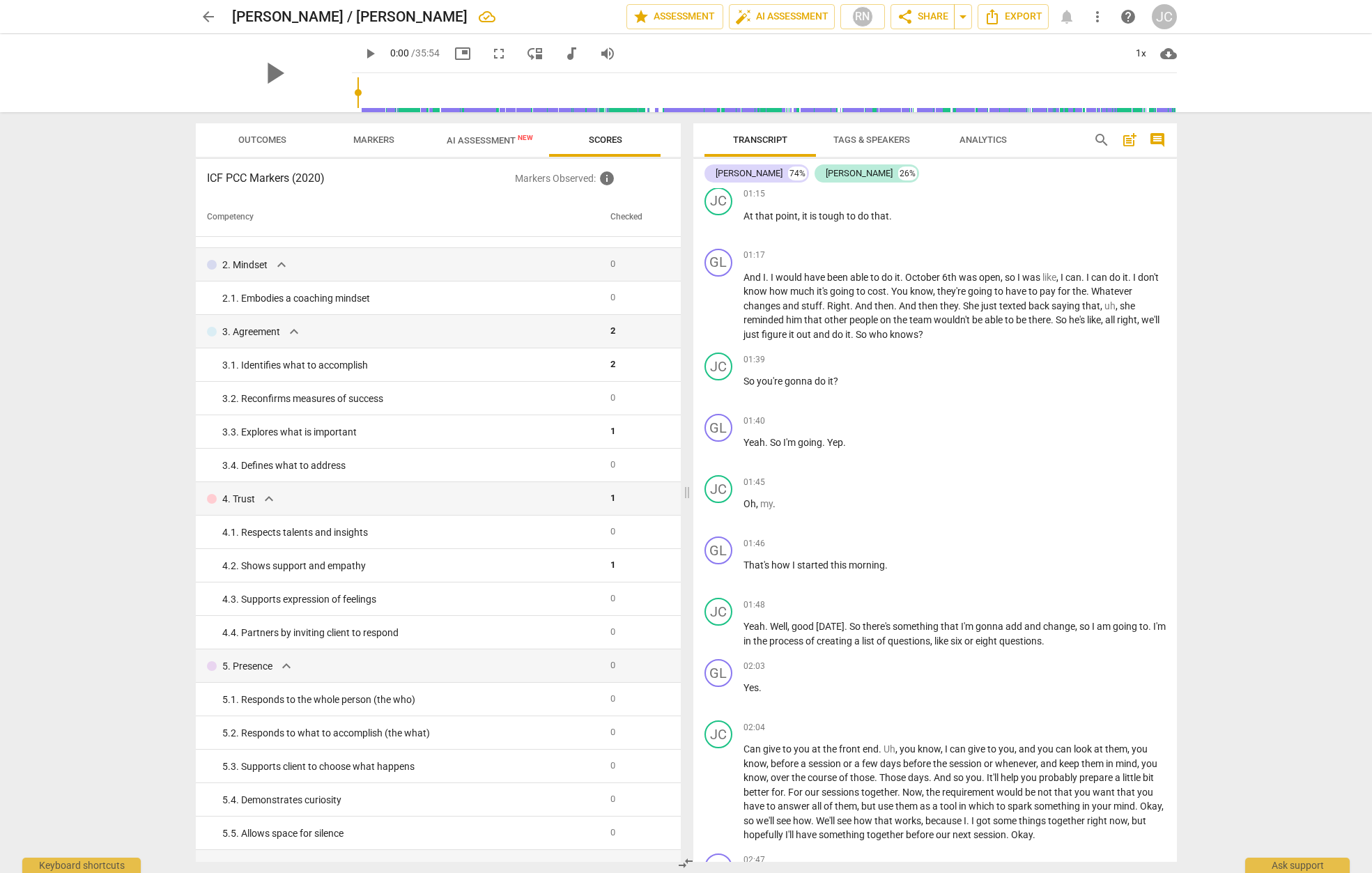
scroll to position [0, 0]
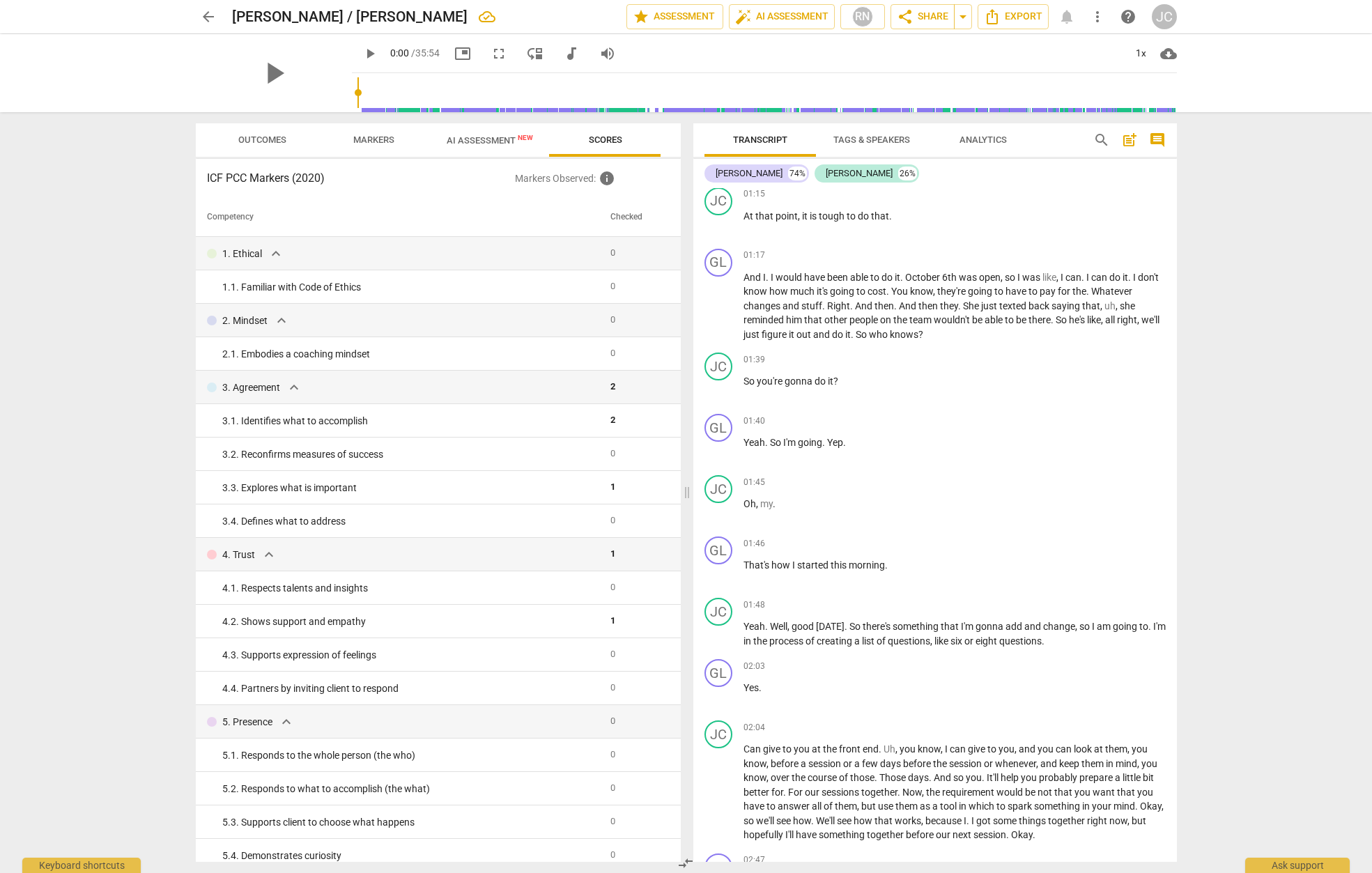
click at [364, 140] on span "Markers" at bounding box center [374, 139] width 41 height 11
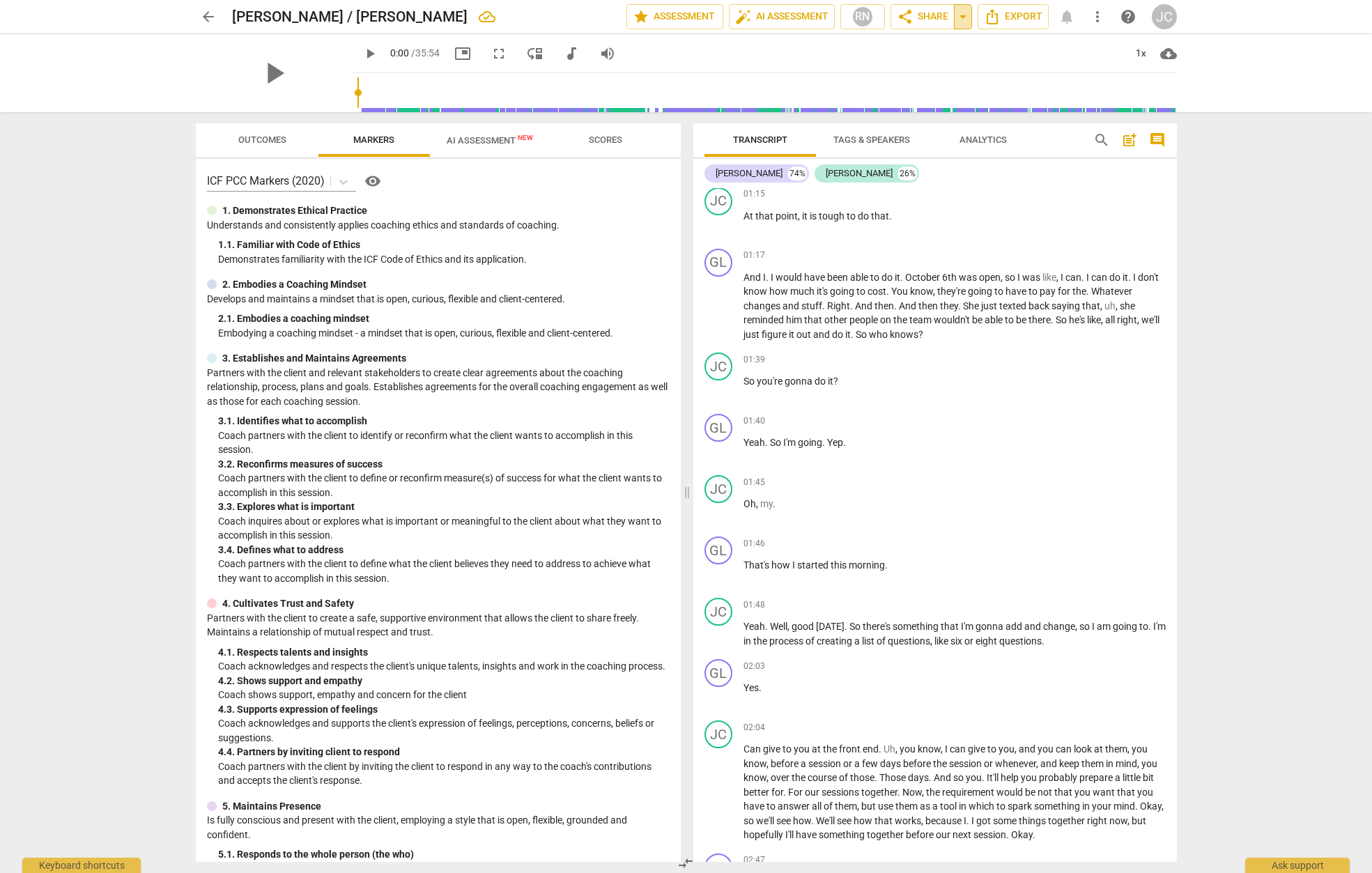
click at [966, 20] on span "arrow_drop_down" at bounding box center [963, 16] width 16 height 16
click at [924, 20] on span "share Share" at bounding box center [922, 16] width 52 height 16
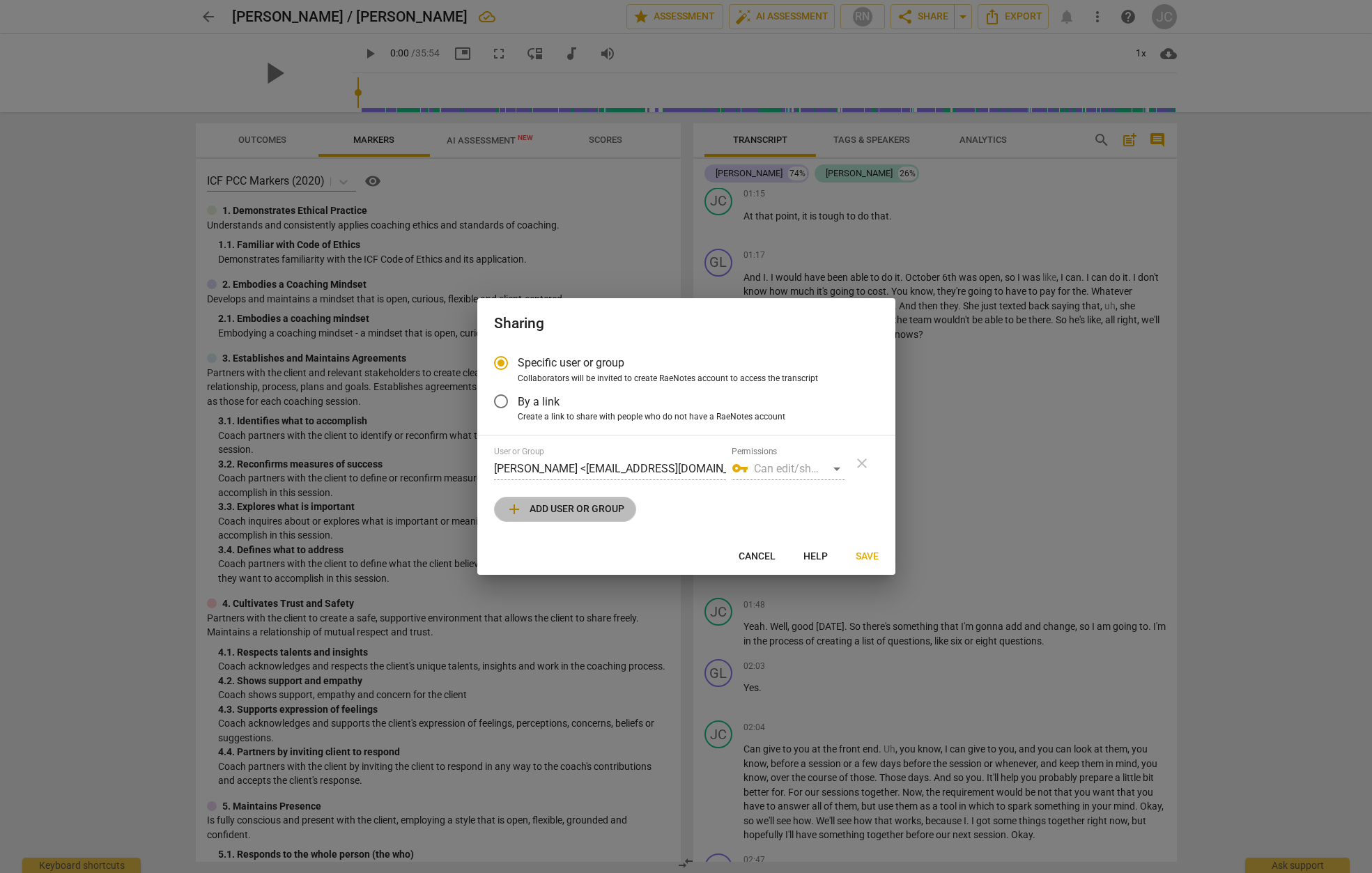
click at [571, 515] on span "add Add user or group" at bounding box center [565, 509] width 119 height 16
radio input "false"
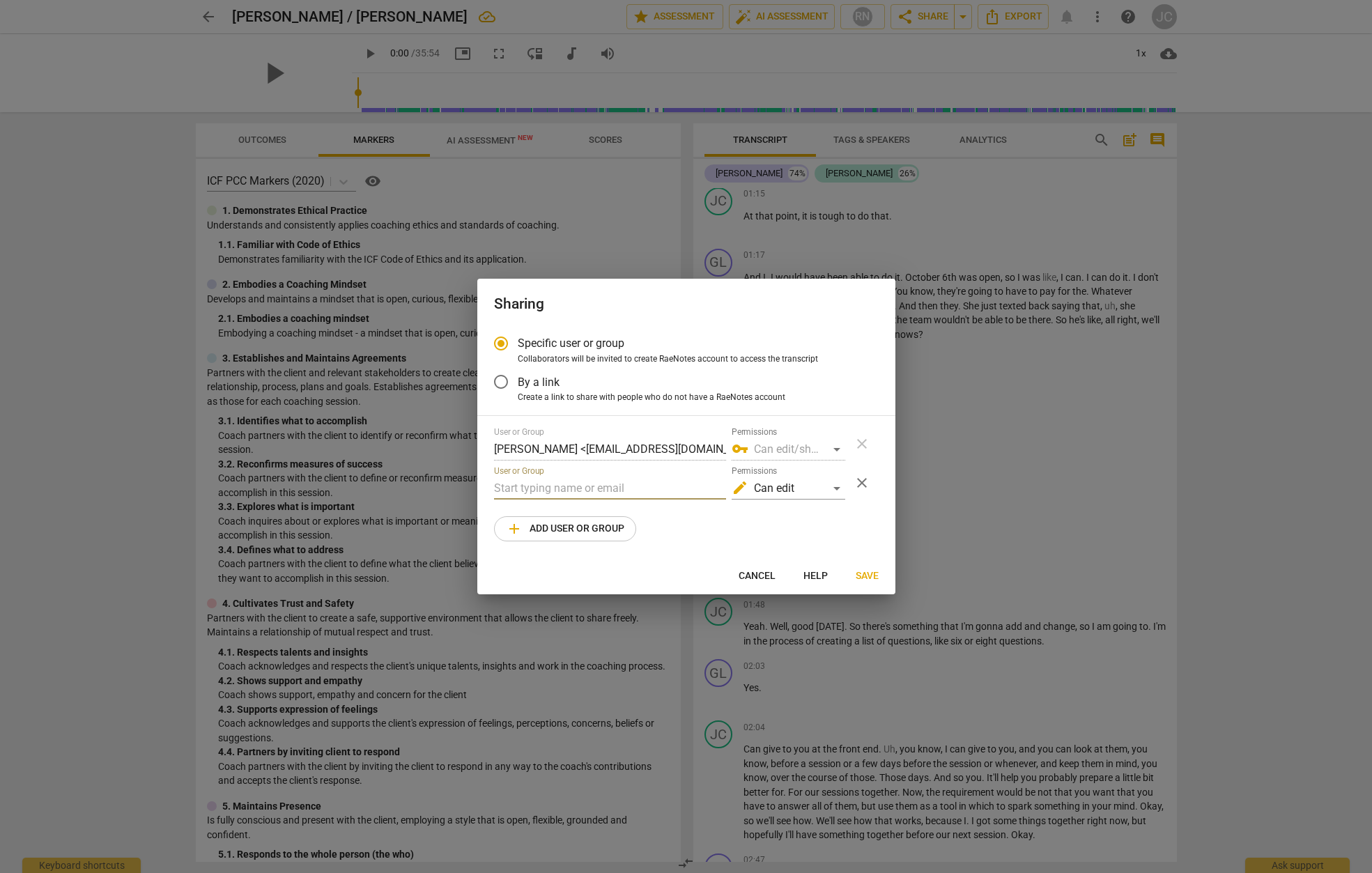
click at [550, 491] on input "text" at bounding box center [610, 488] width 232 height 22
click at [513, 485] on input "kym" at bounding box center [610, 488] width 232 height 22
drag, startPoint x: 515, startPoint y: 488, endPoint x: 483, endPoint y: 494, distance: 32.6
click at [483, 494] on div "Specific user or group Collaborators will be invited to create RaeNotes account…" at bounding box center [686, 442] width 418 height 232
paste input "[EMAIL_ADDRESS][DOMAIN_NAME]"
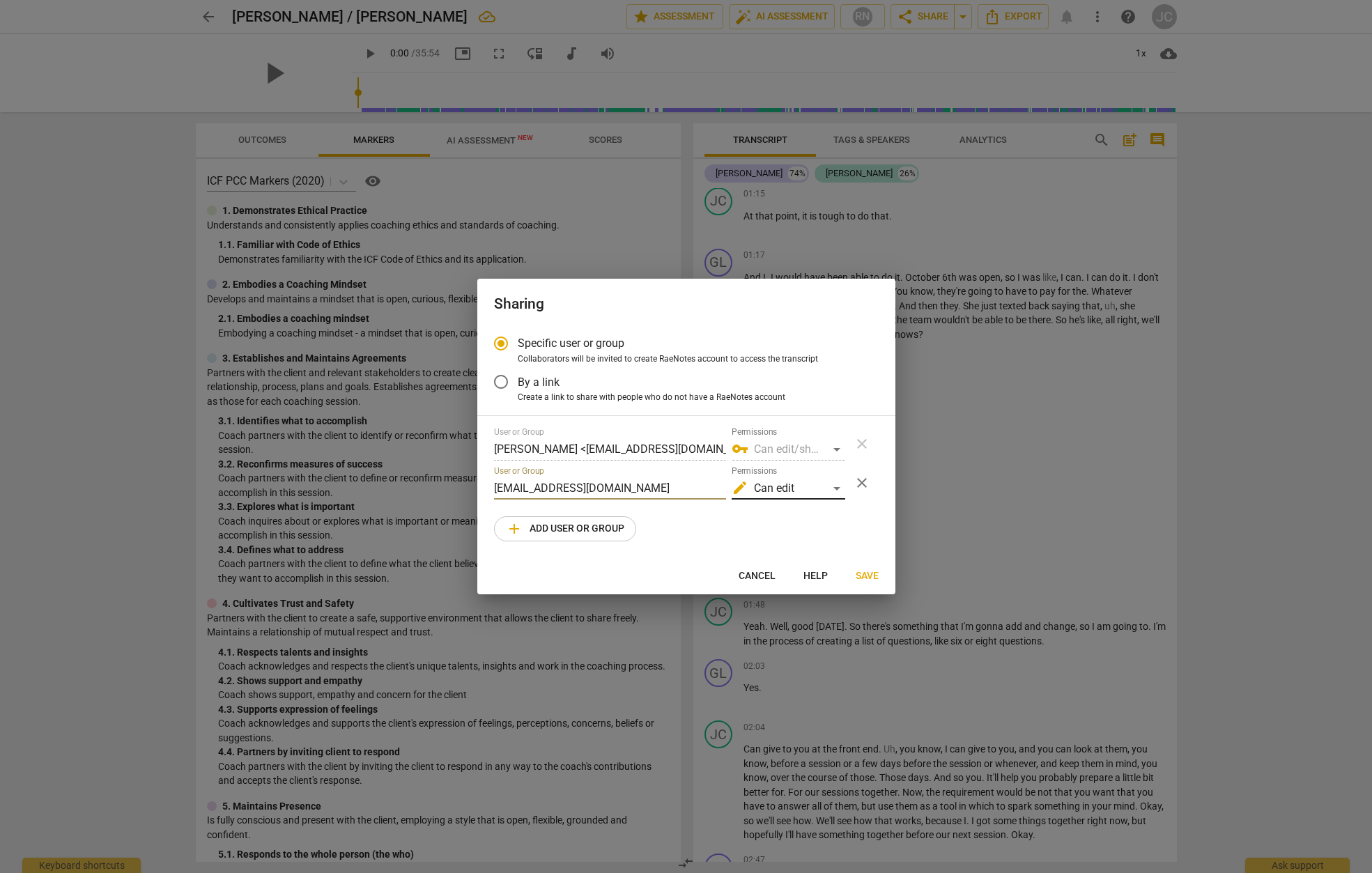
type input "[EMAIL_ADDRESS][DOMAIN_NAME]"
click at [838, 488] on div "edit Can edit" at bounding box center [788, 488] width 114 height 22
click at [817, 501] on li "edit Can edit" at bounding box center [789, 488] width 117 height 34
click at [868, 578] on span "Save" at bounding box center [867, 576] width 23 height 14
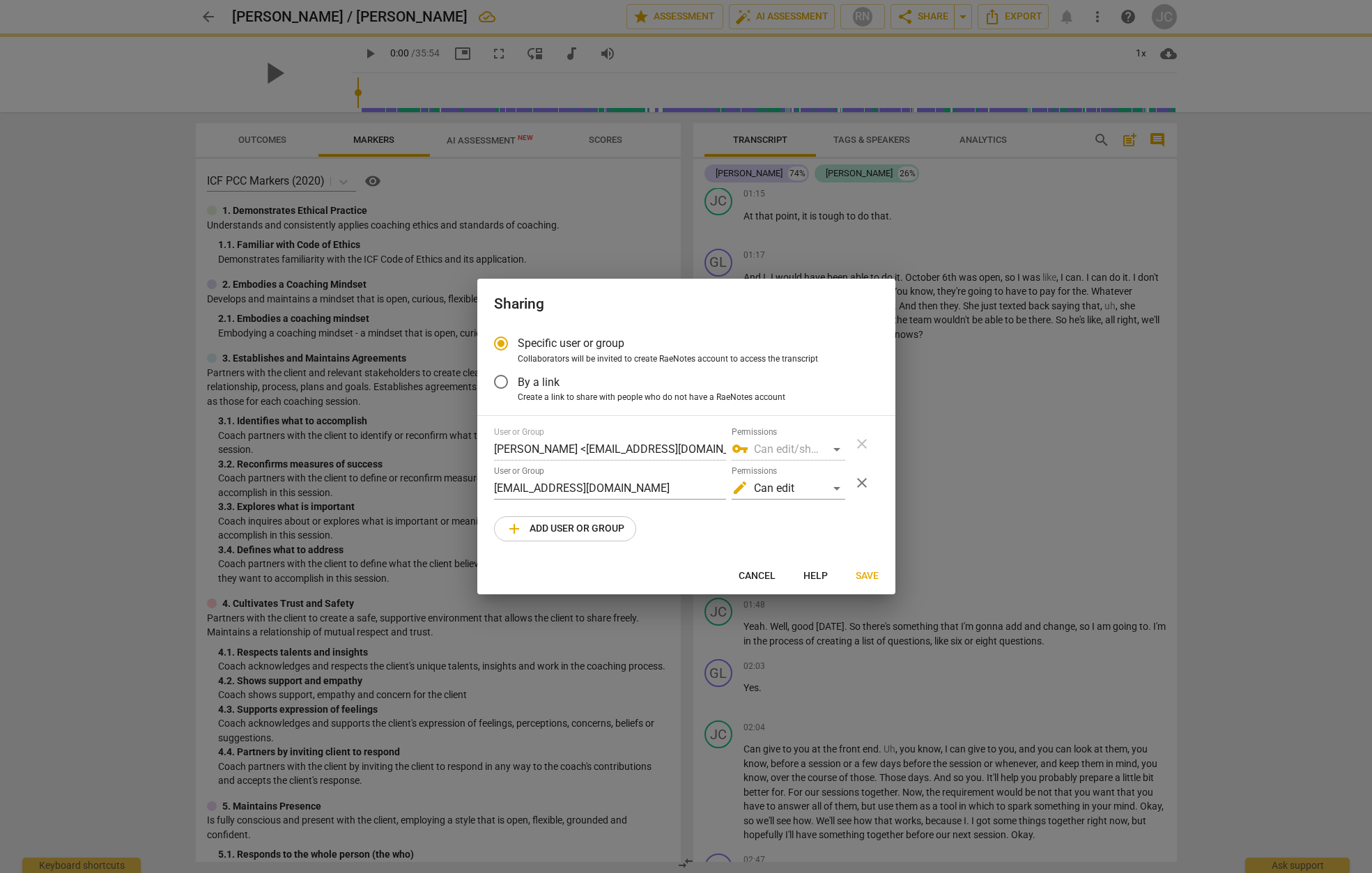
radio input "false"
type input "[PERSON_NAME] <[EMAIL_ADDRESS][DOMAIN_NAME]>"
